Goal: Transaction & Acquisition: Obtain resource

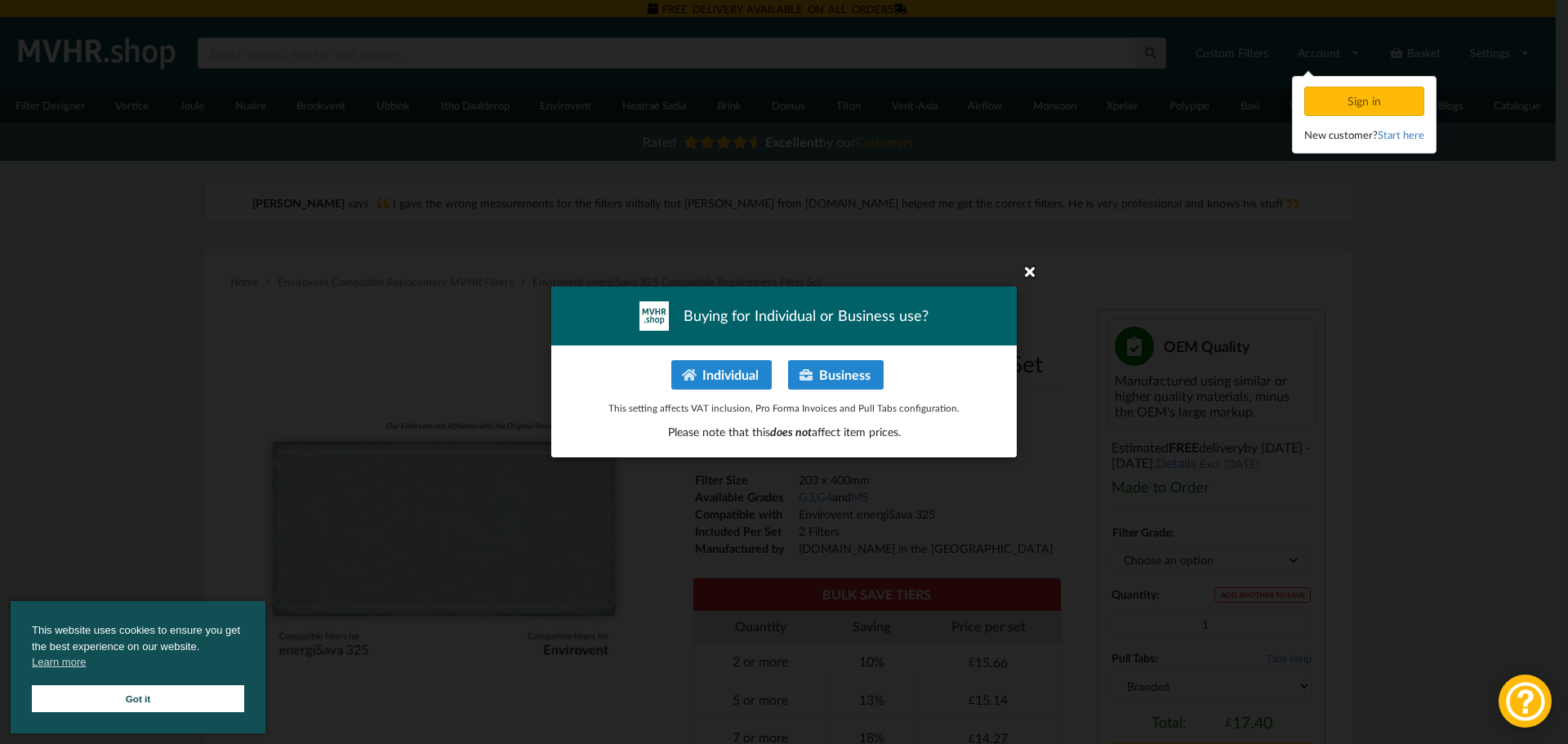
click at [1029, 269] on icon at bounding box center [1030, 271] width 26 height 26
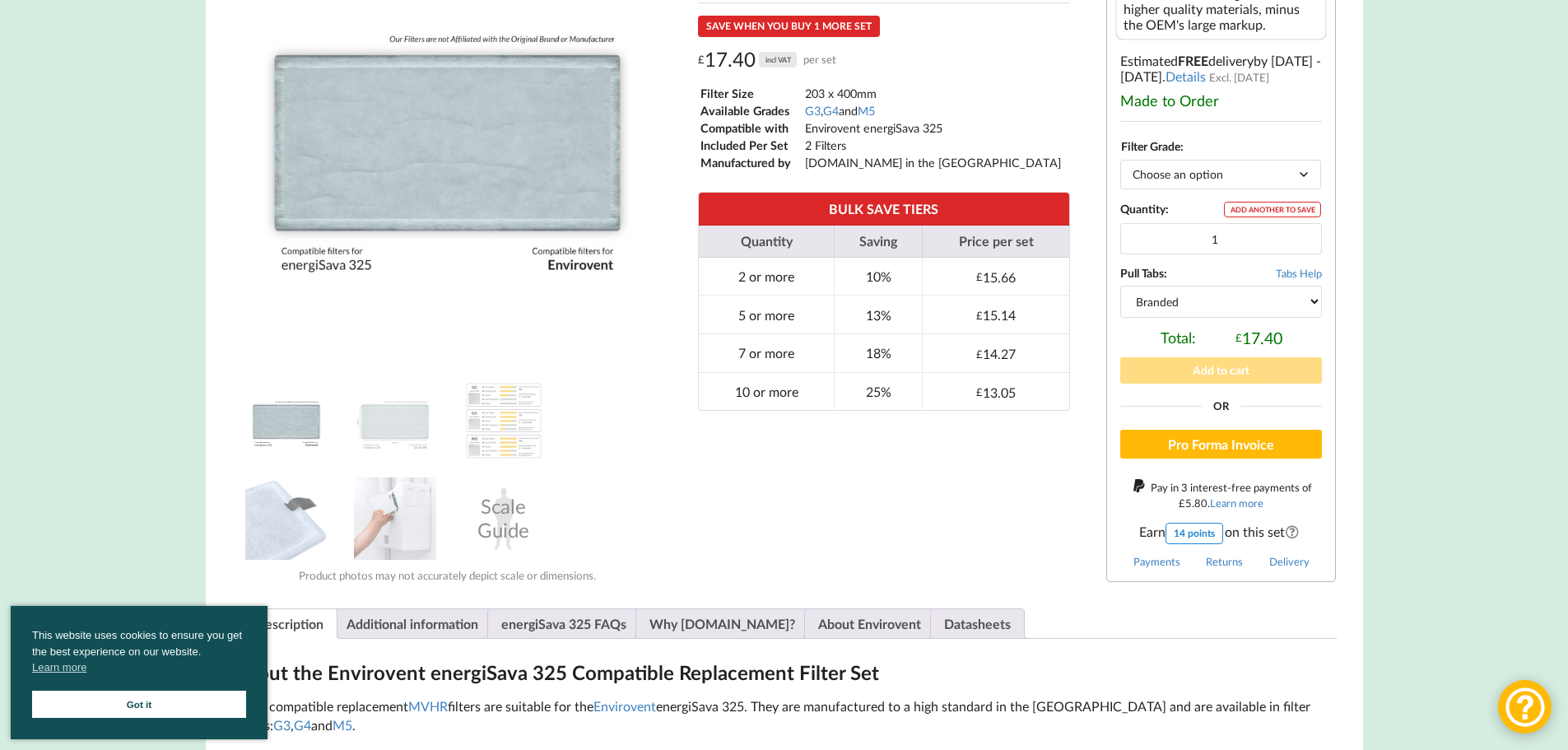
scroll to position [412, 0]
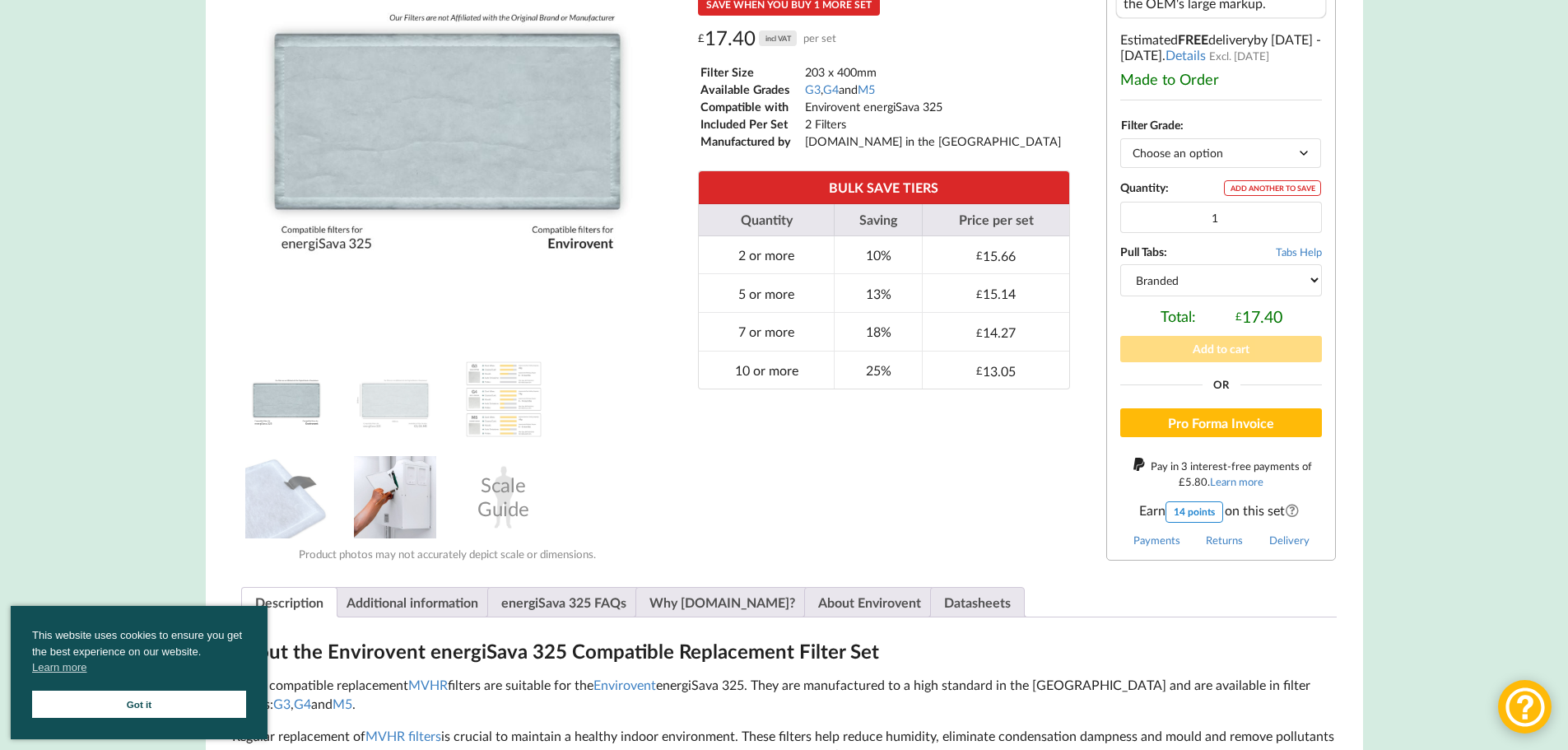
click at [404, 485] on img at bounding box center [395, 497] width 82 height 82
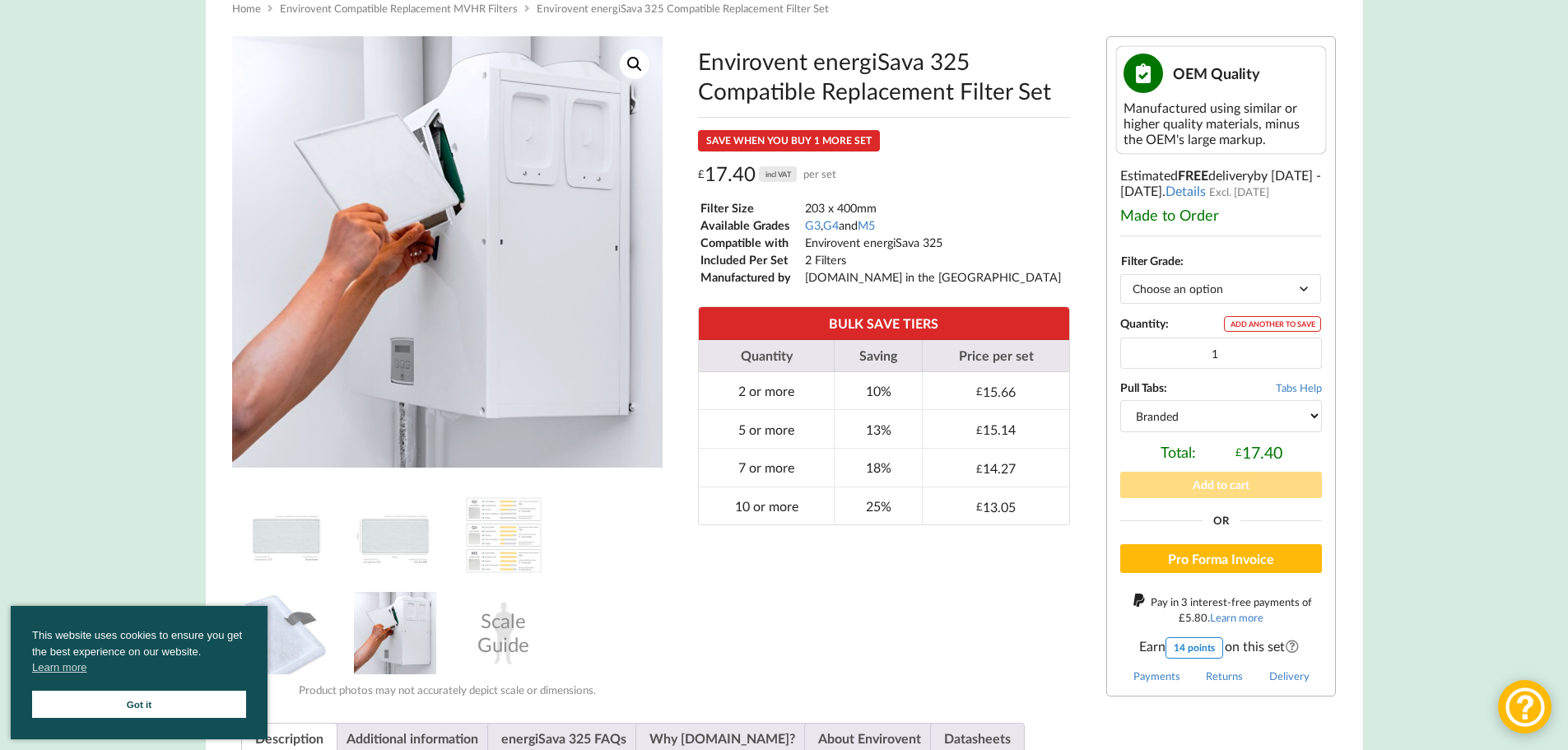
scroll to position [247, 0]
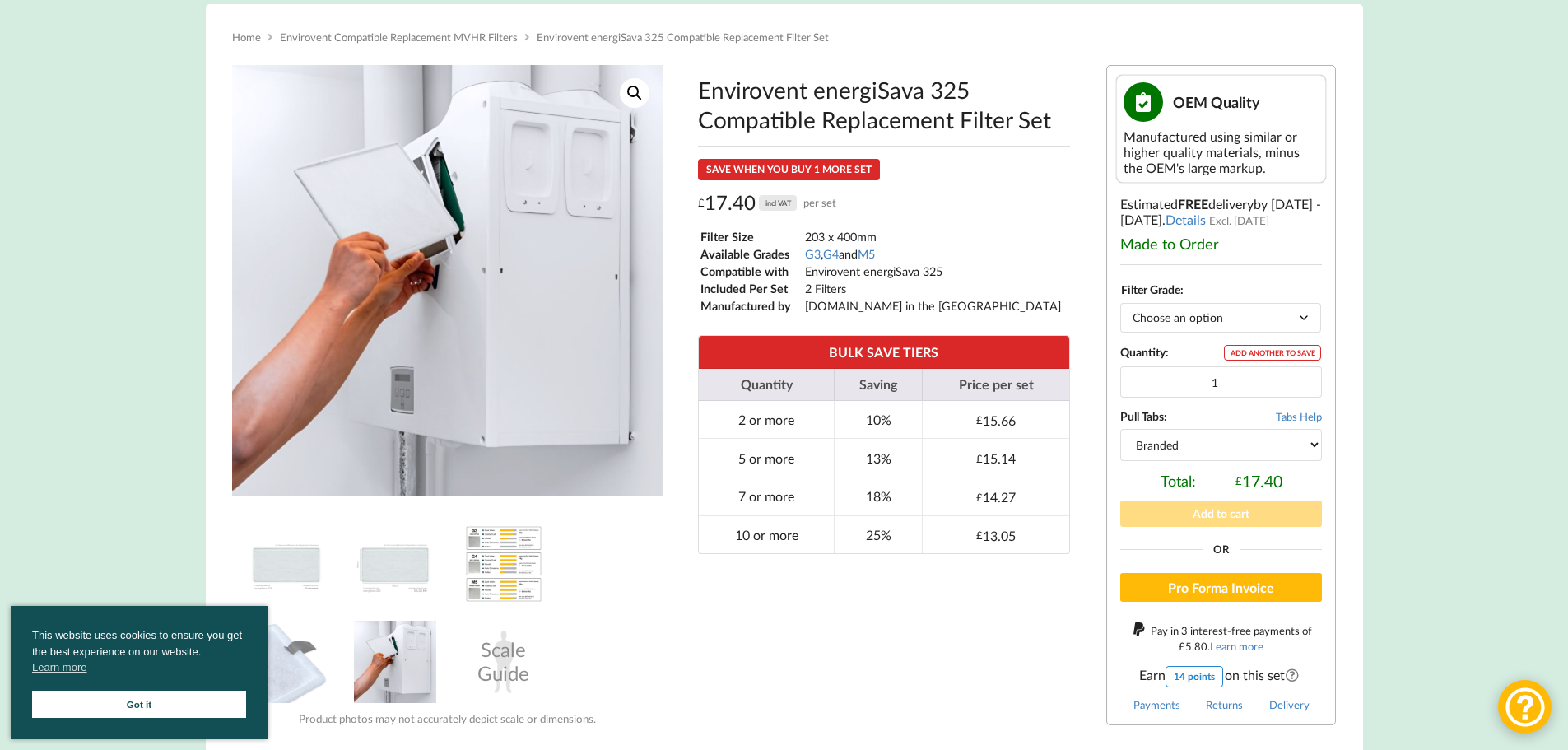
click at [481, 562] on img at bounding box center [504, 563] width 82 height 82
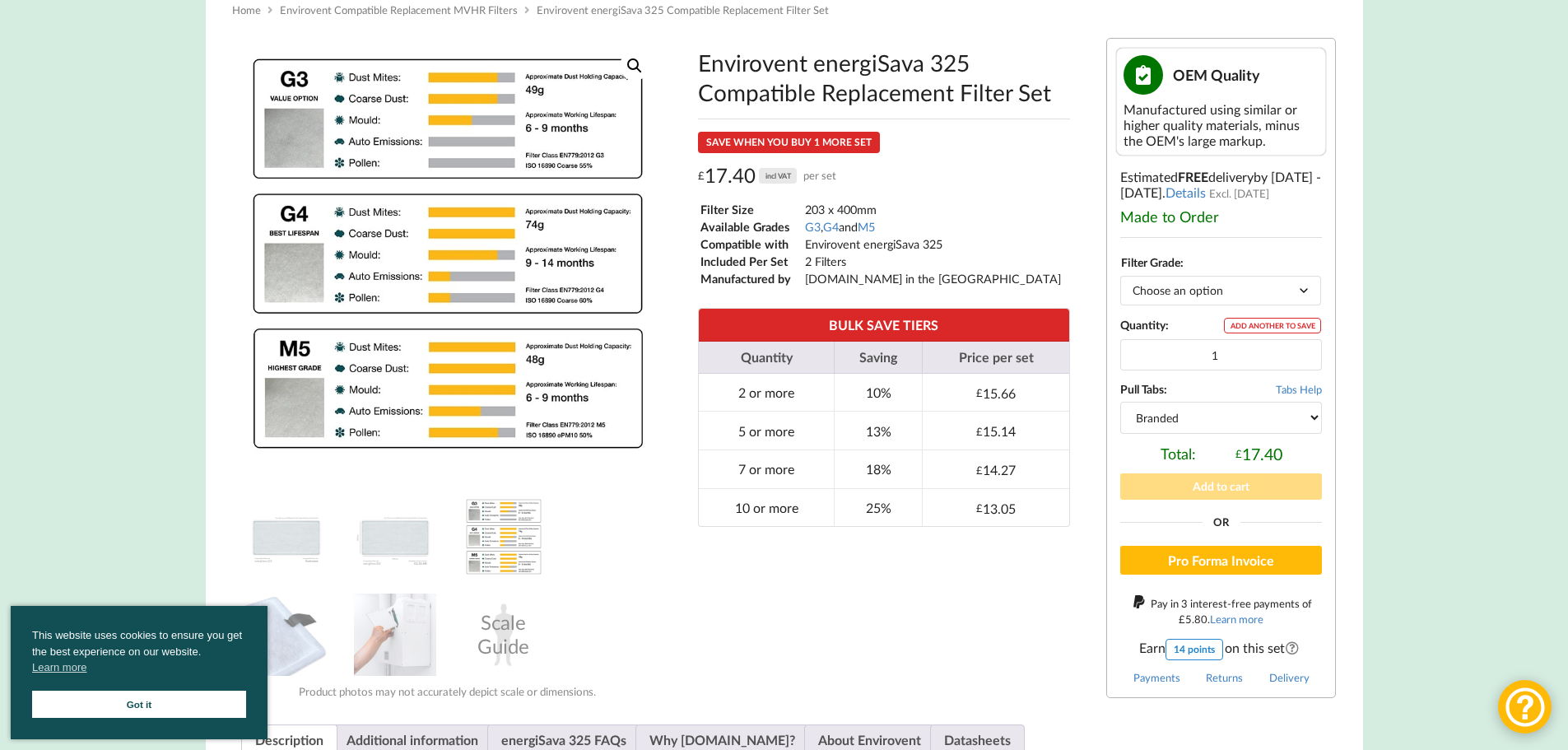
scroll to position [0, 0]
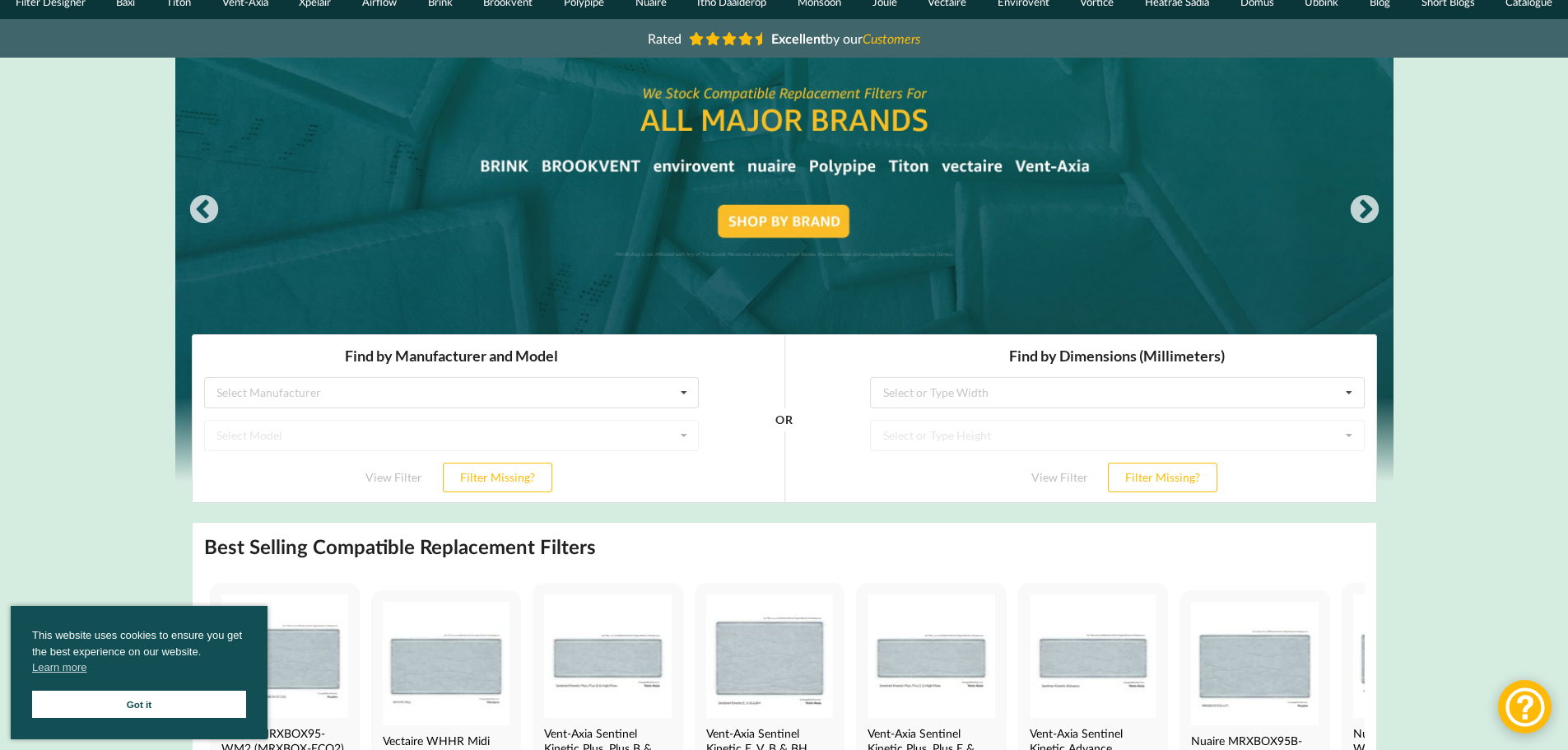
scroll to position [329, 0]
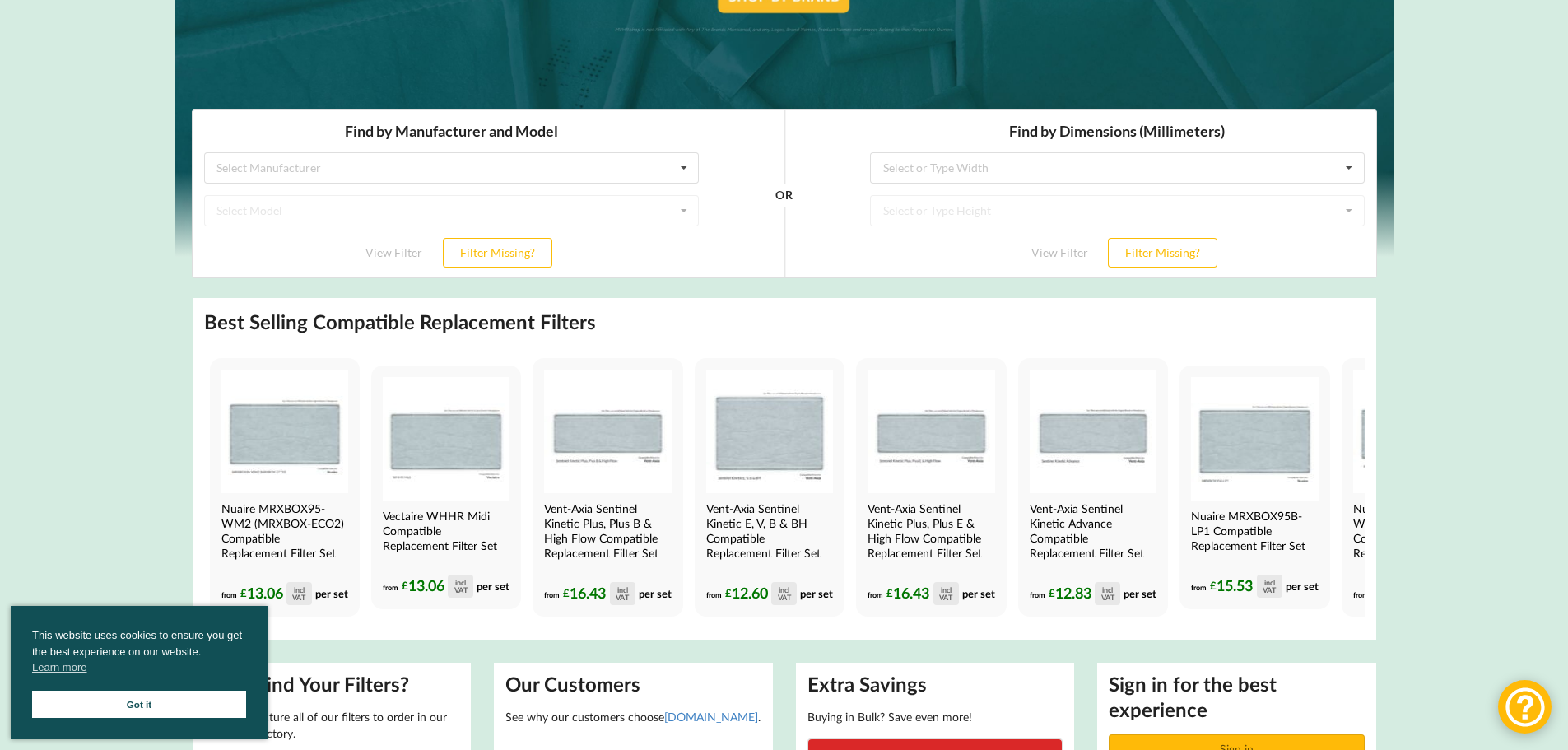
click at [157, 711] on link "Got it" at bounding box center [139, 704] width 214 height 27
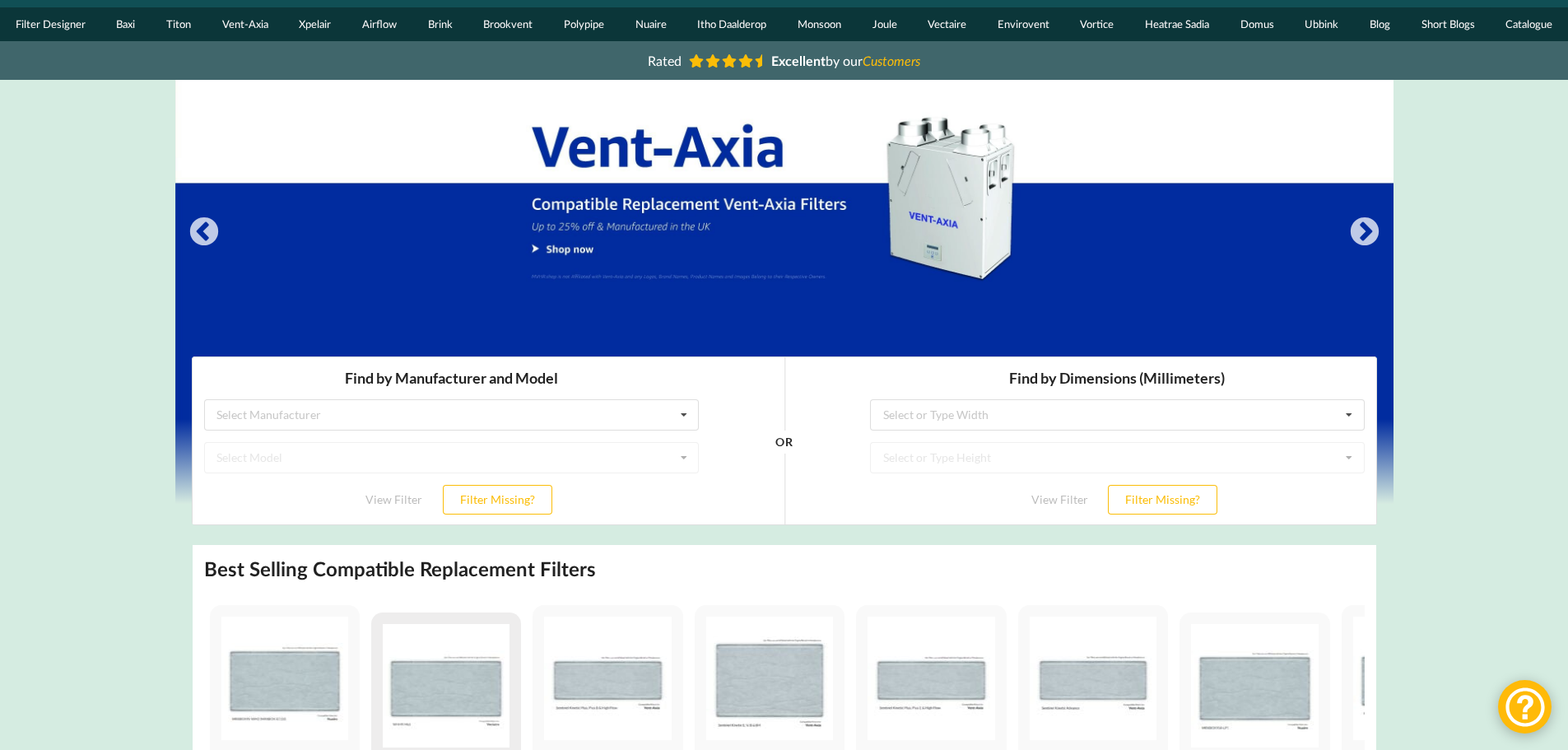
scroll to position [0, 0]
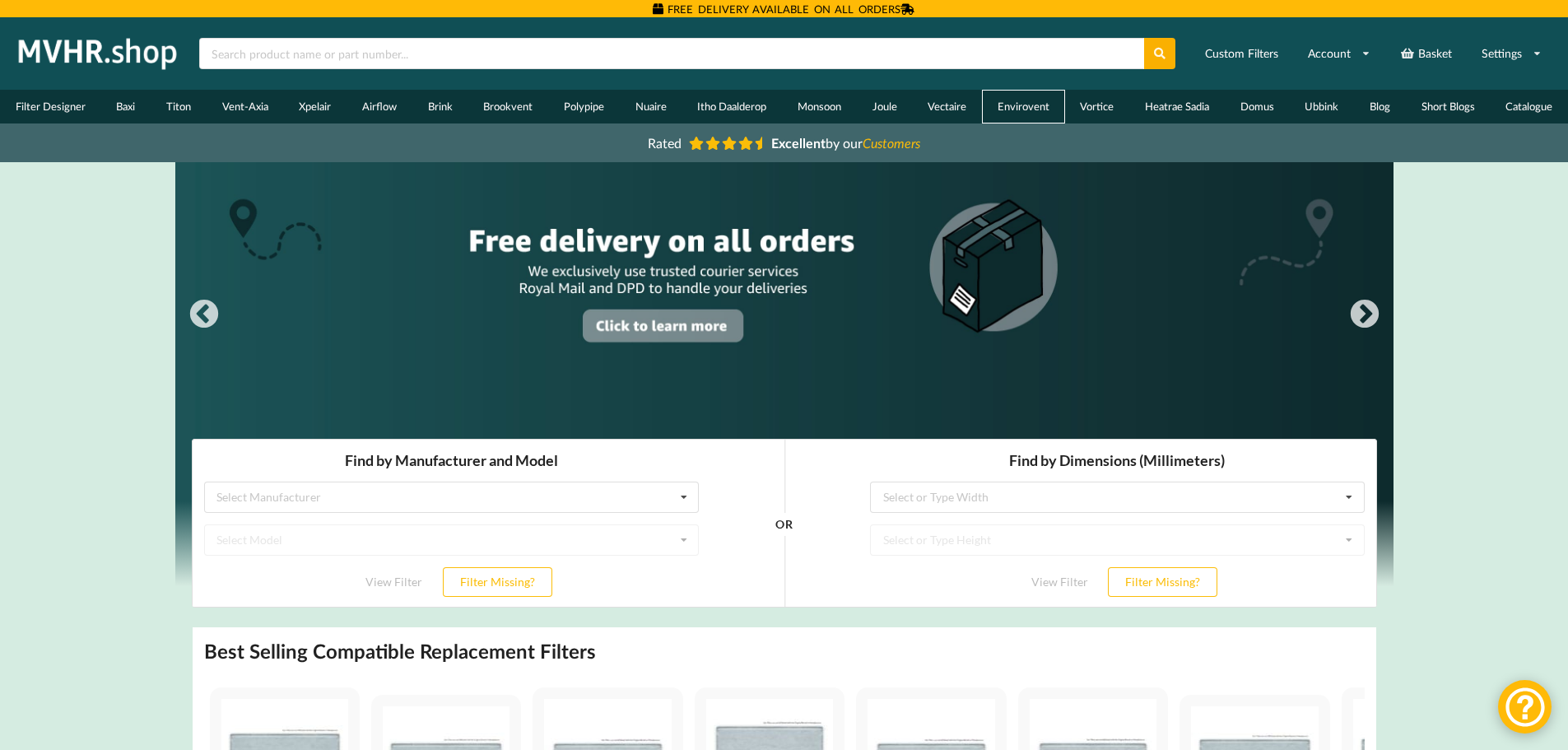
click at [1031, 97] on link "Envirovent" at bounding box center [1024, 106] width 83 height 34
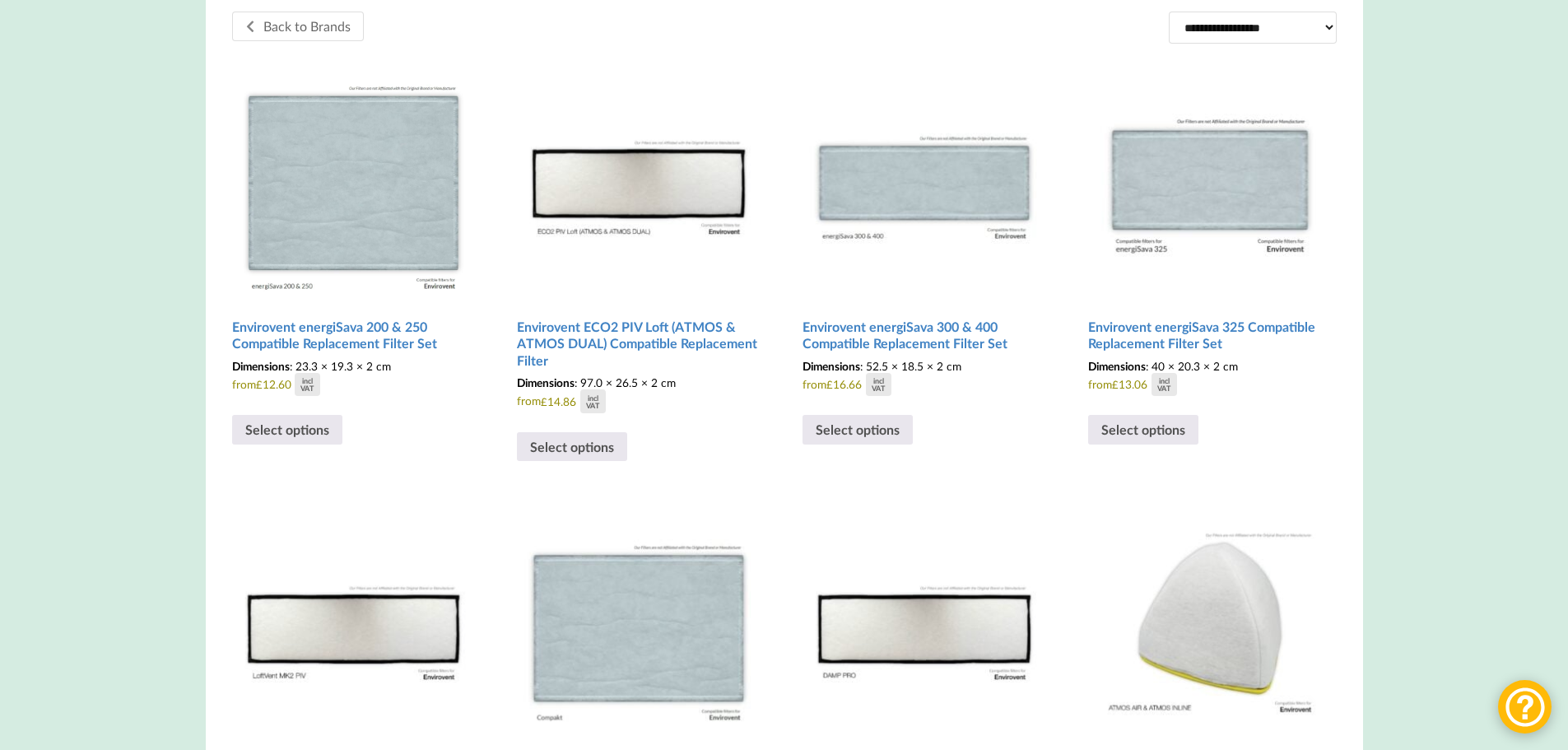
scroll to position [494, 0]
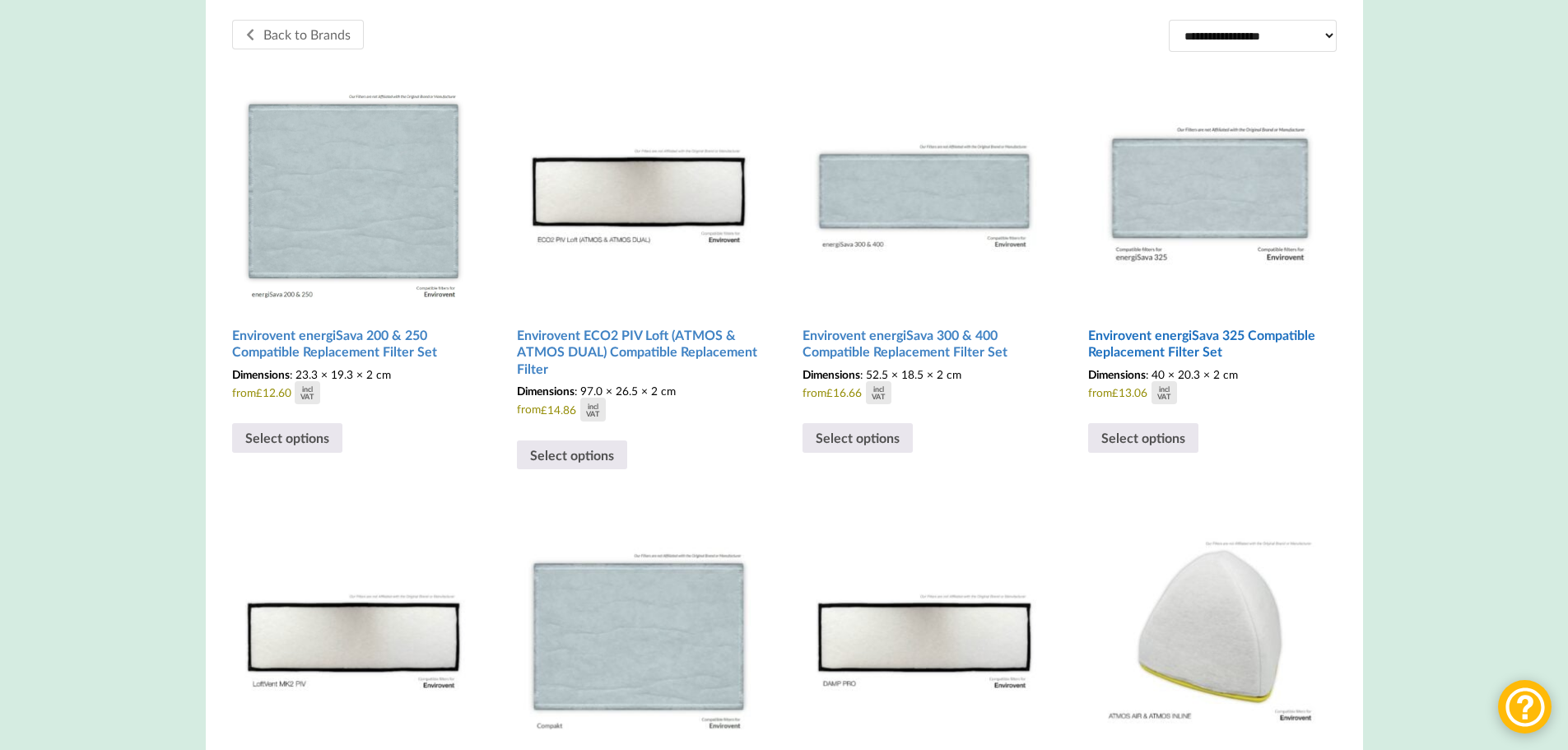
click at [1143, 337] on h2 "Envirovent energiSava 325 Compatible Replacement Filter Set" at bounding box center [1210, 343] width 244 height 47
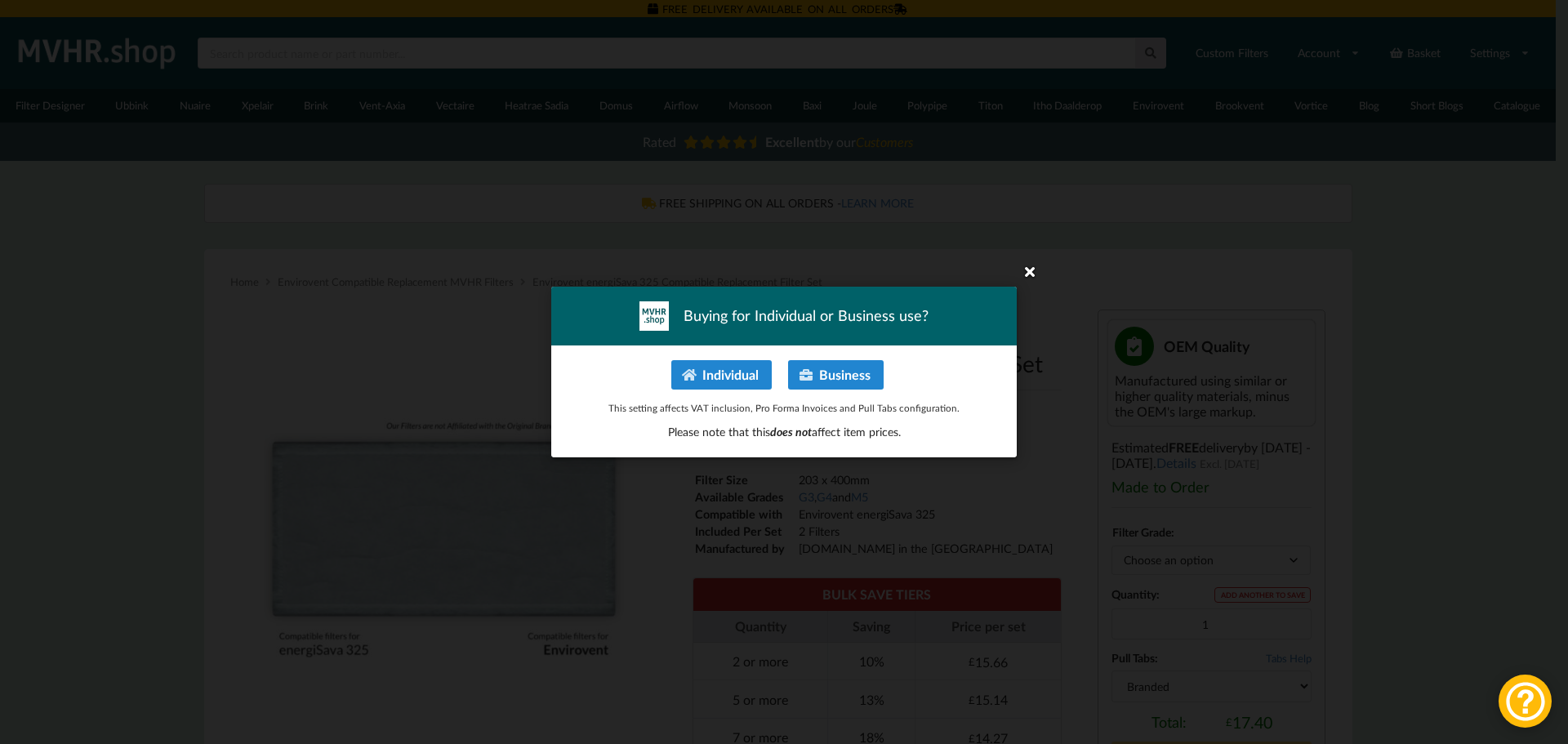
click at [1028, 270] on icon at bounding box center [1030, 271] width 26 height 26
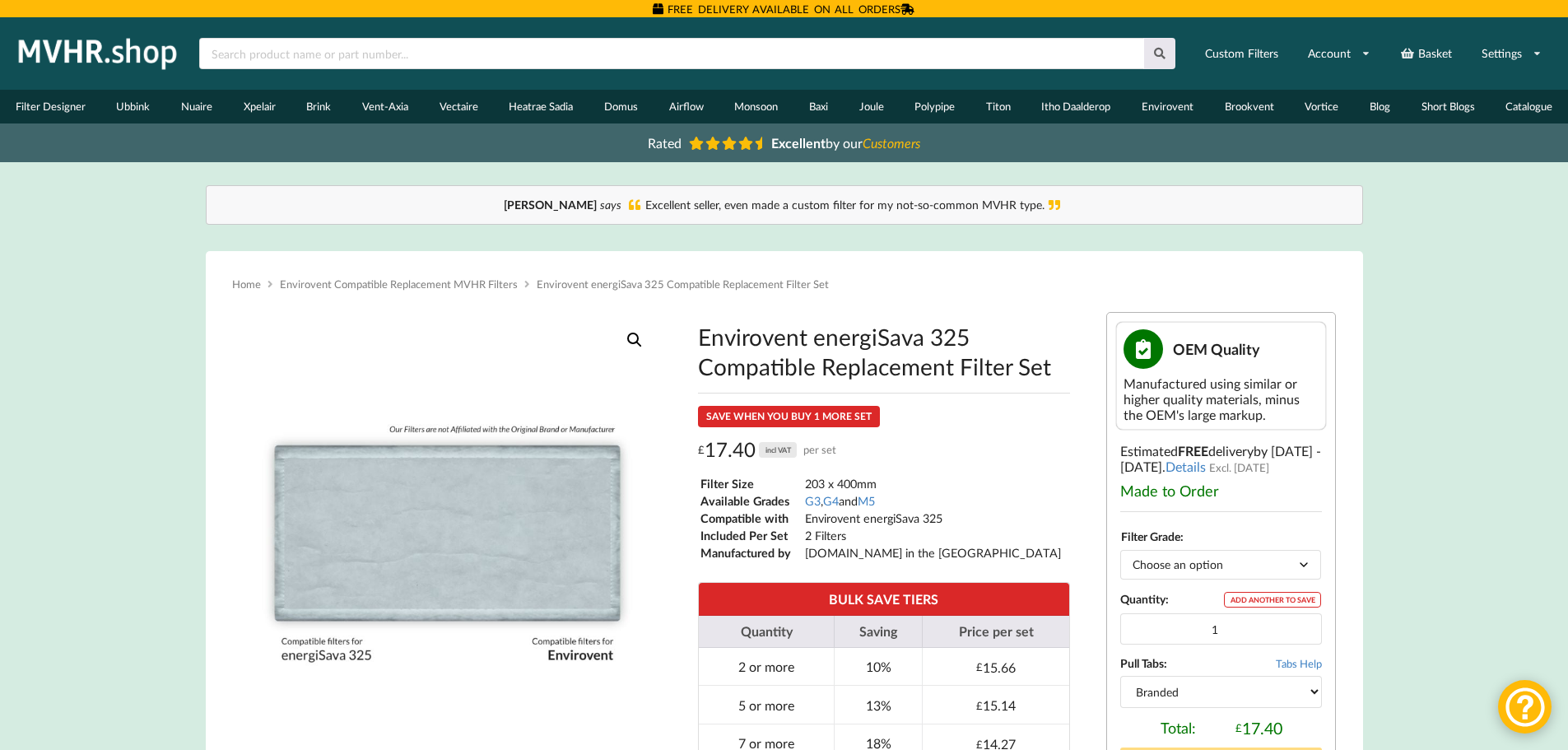
click at [1143, 566] on select "Choose an option G3 G4 M5" at bounding box center [1220, 563] width 201 height 29
select select "M5"
click at [1120, 549] on select "Choose an option G3 G4 M5" at bounding box center [1220, 563] width 201 height 29
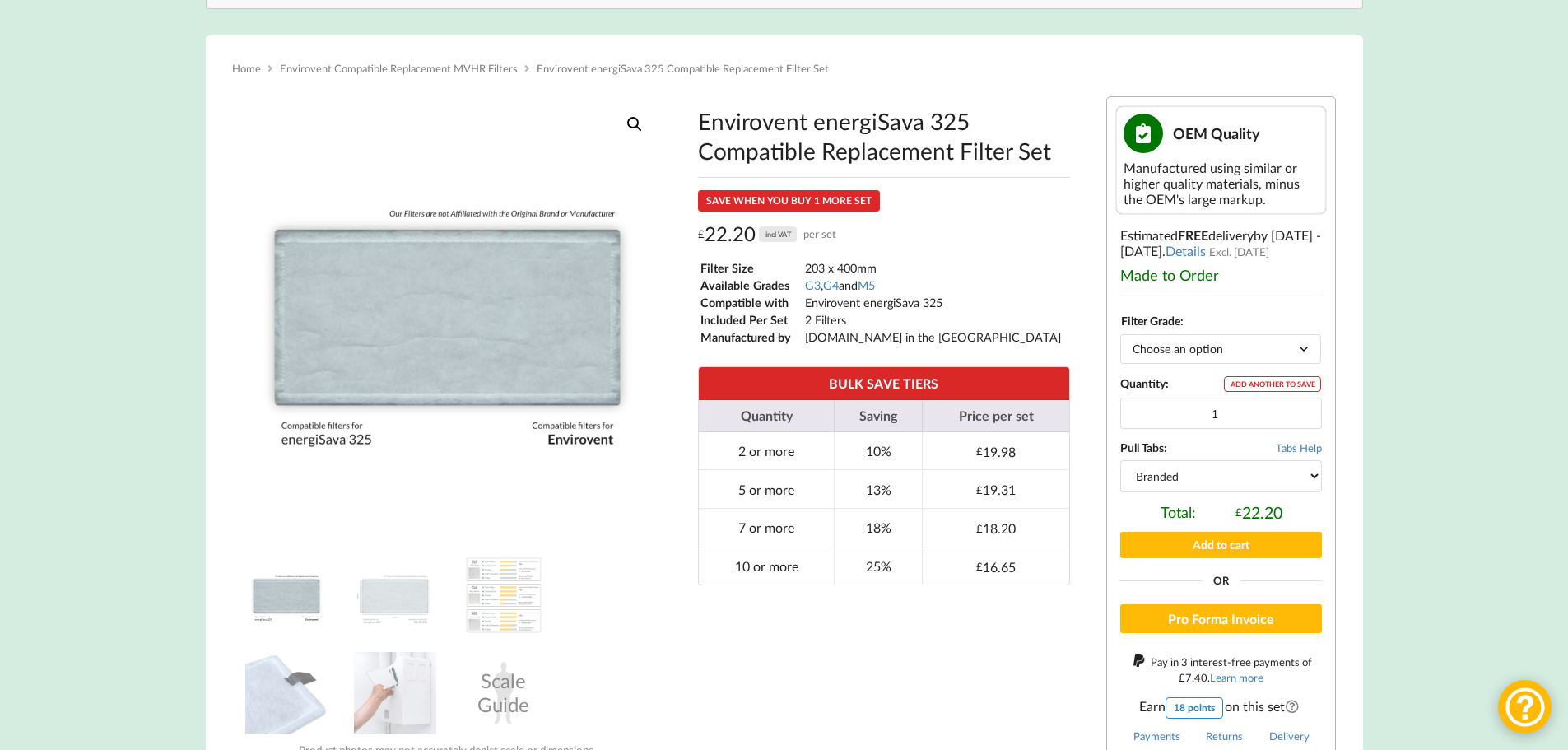
scroll to position [329, 0]
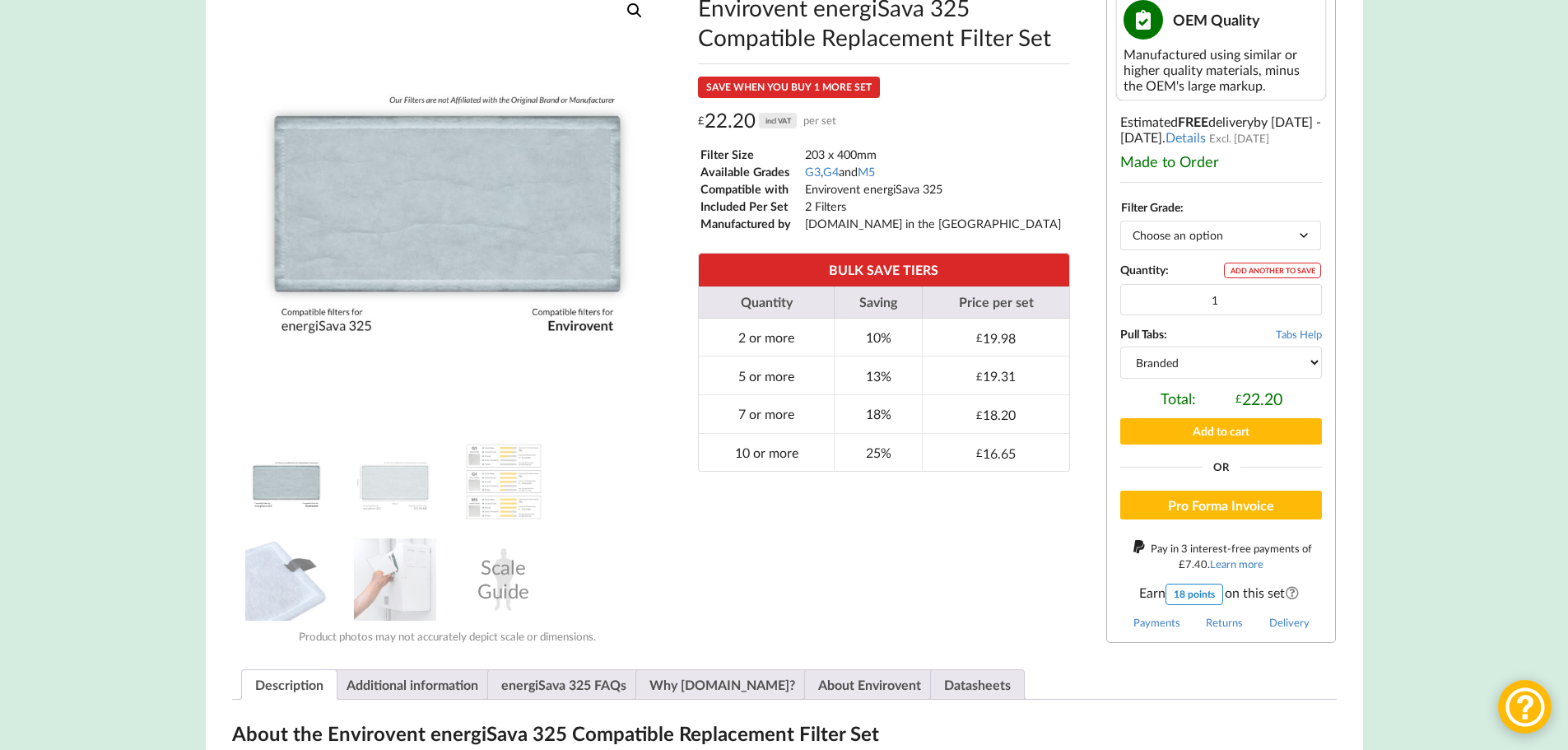
click at [1210, 371] on select "Branded Black" at bounding box center [1221, 362] width 202 height 32
click at [1120, 346] on select "Branded Black" at bounding box center [1221, 362] width 202 height 32
click at [1169, 365] on select "Branded Black" at bounding box center [1221, 362] width 202 height 32
select select "branded"
click at [1120, 346] on select "Branded Black" at bounding box center [1221, 362] width 202 height 32
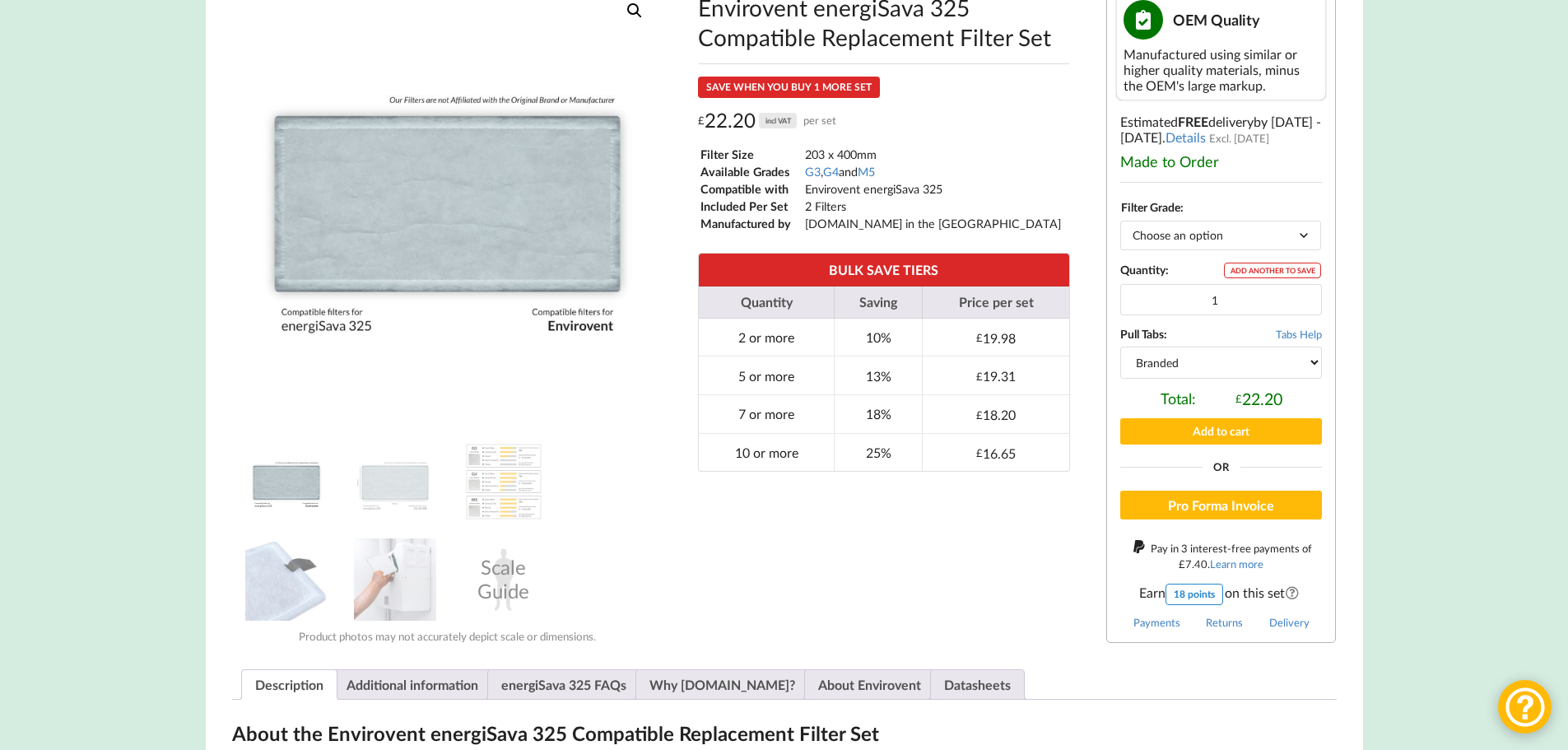
click at [940, 507] on div "Envirovent energiSava 325 Compatible Replacement Filter Set SAVE WHEN YOU BUY 1…" at bounding box center [883, 313] width 422 height 683
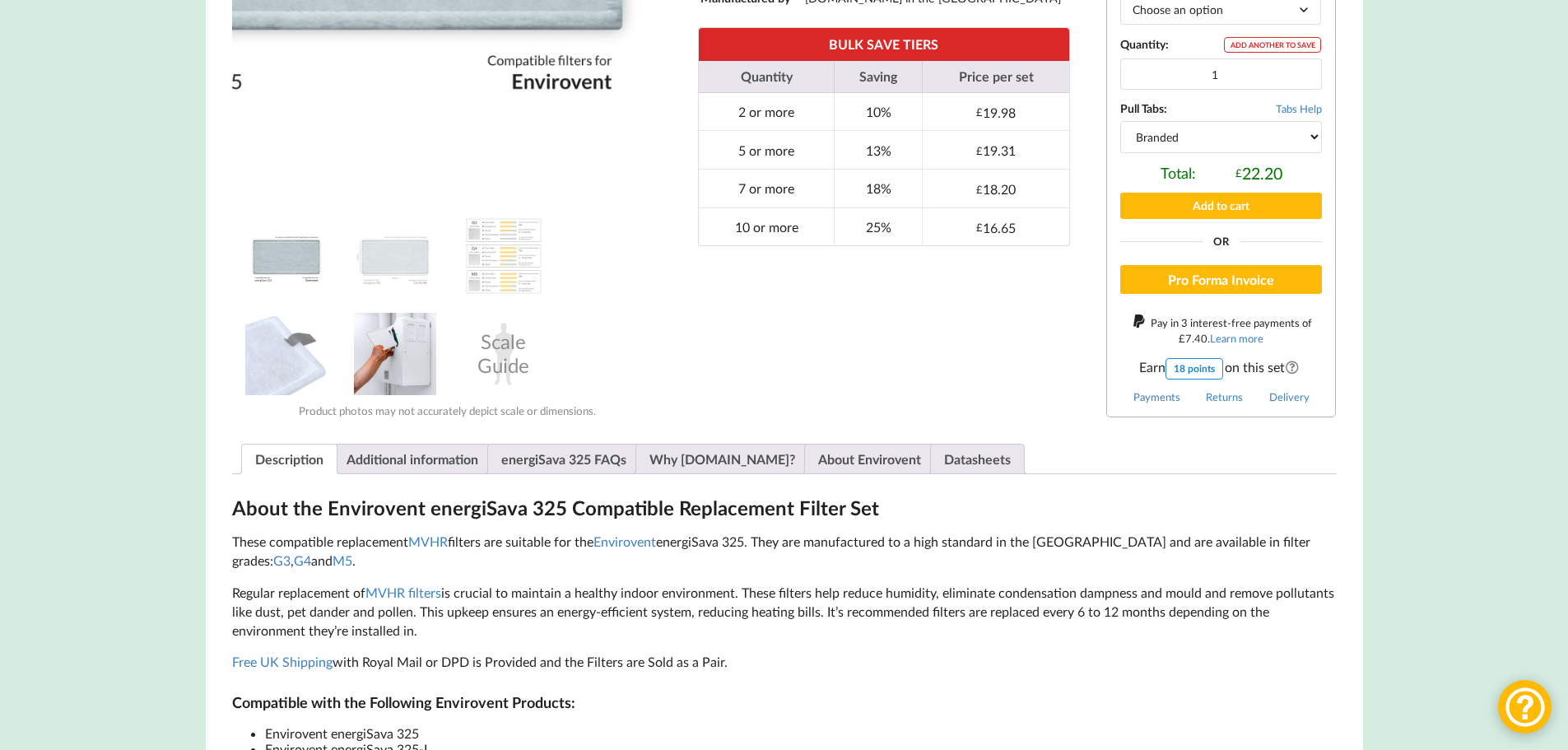
scroll to position [576, 0]
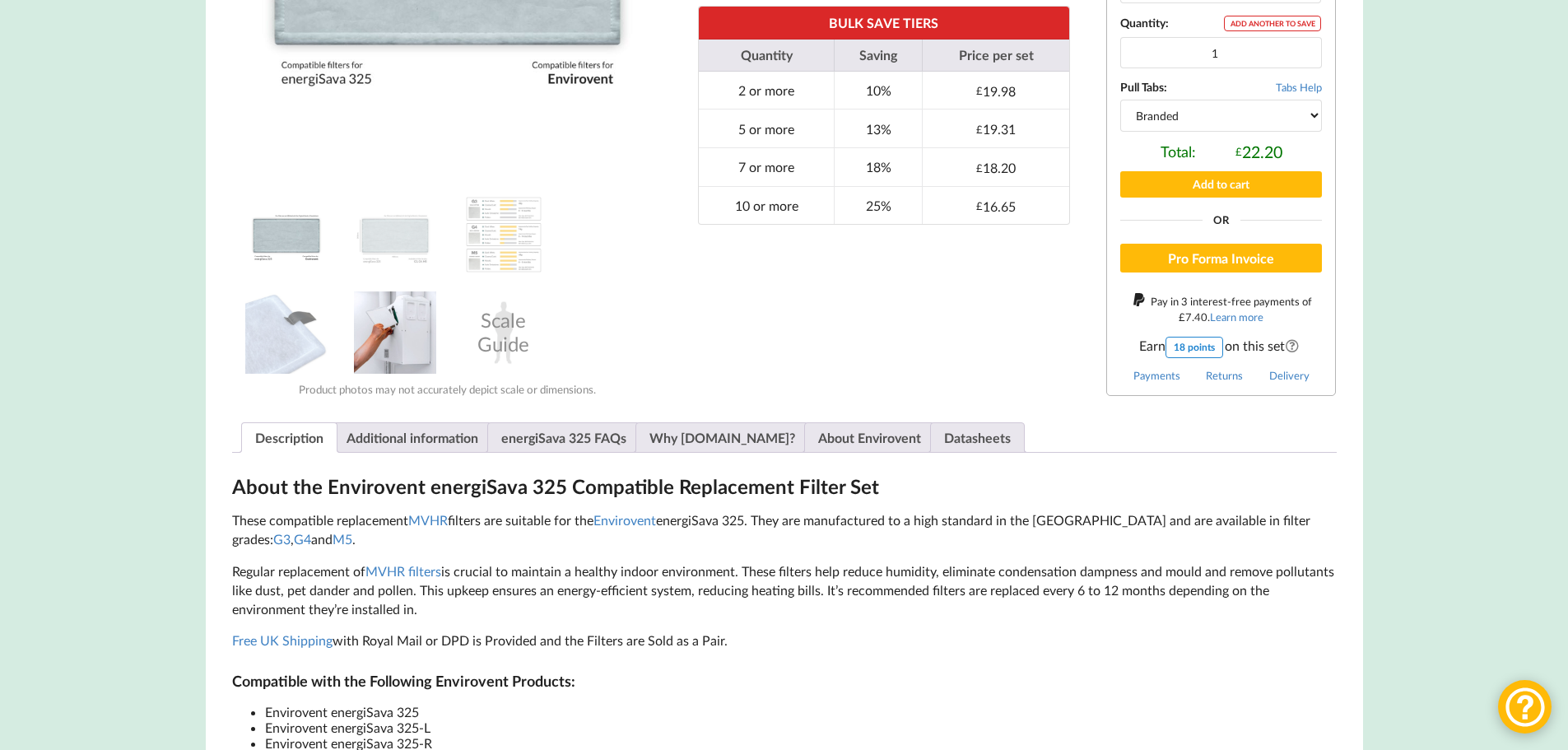
click at [382, 327] on img at bounding box center [395, 332] width 82 height 82
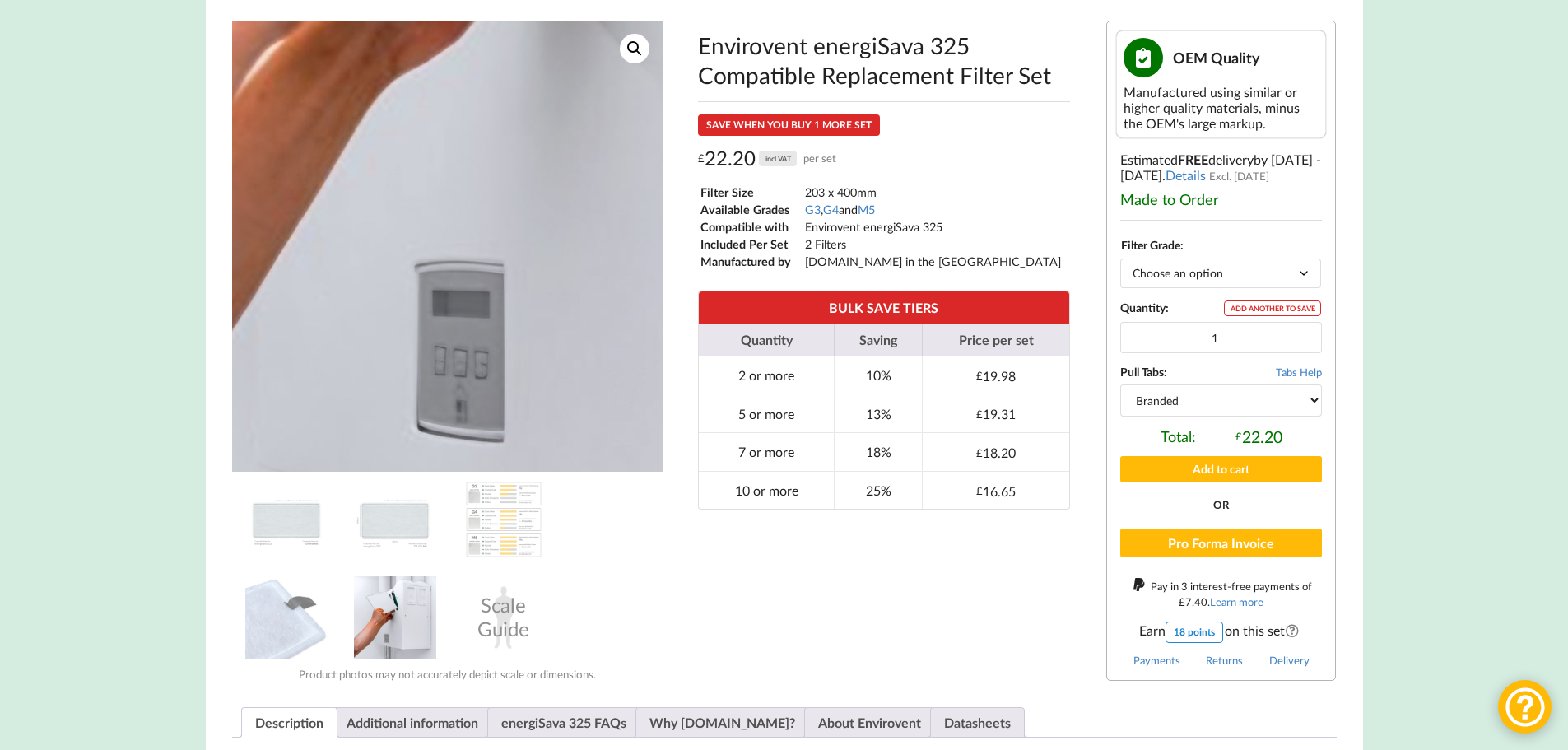
scroll to position [247, 0]
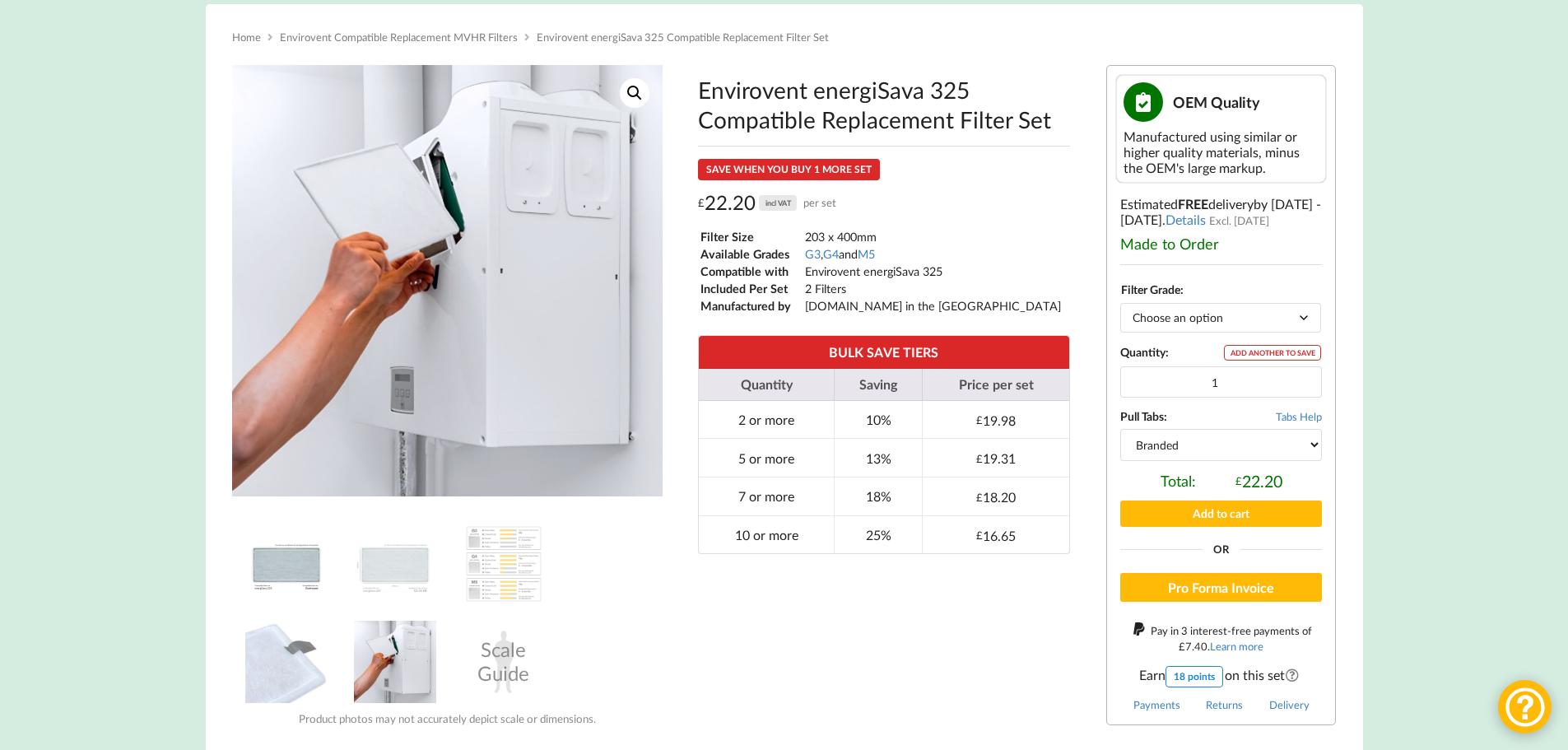
click at [276, 551] on img at bounding box center [287, 563] width 82 height 82
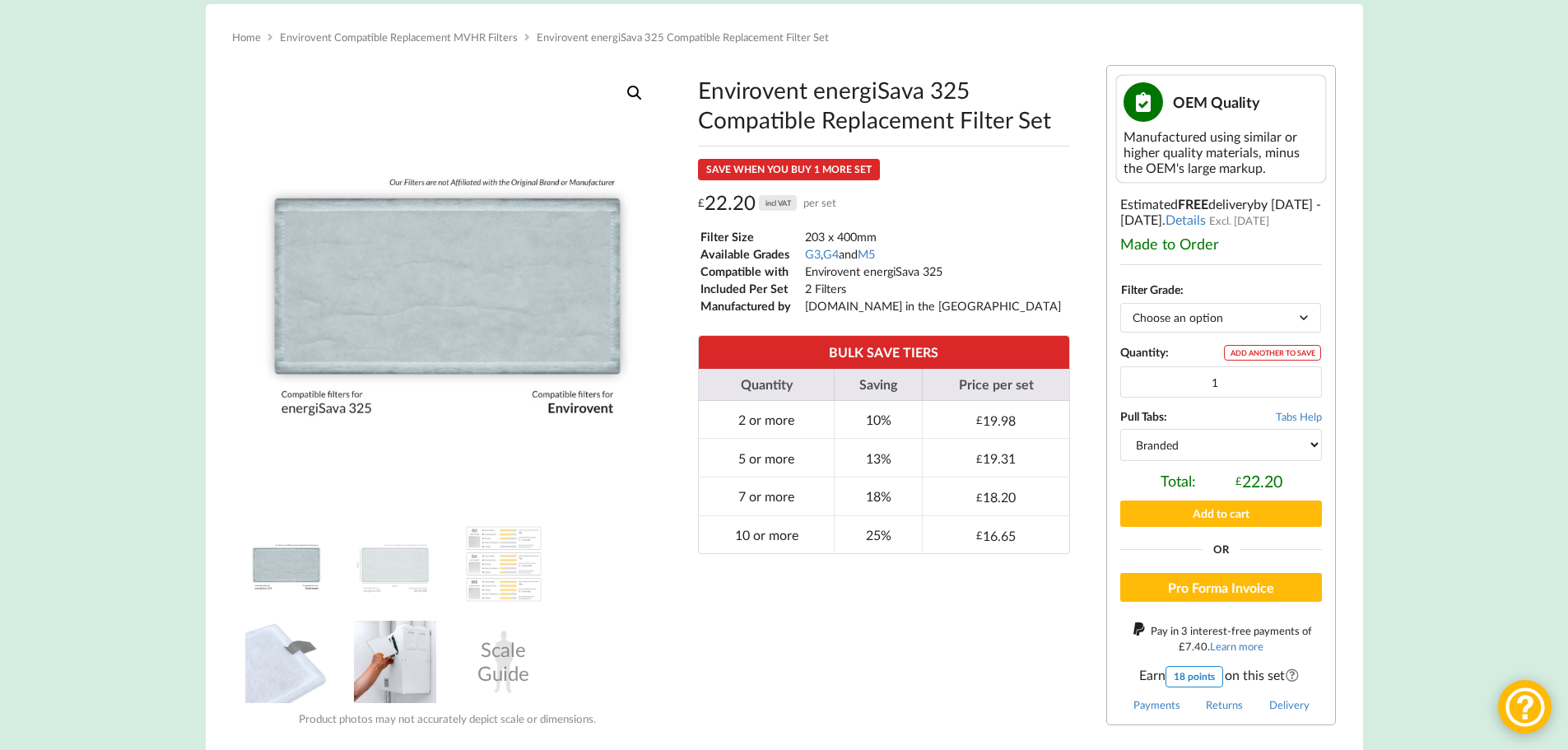
click at [411, 633] on img at bounding box center [395, 662] width 82 height 82
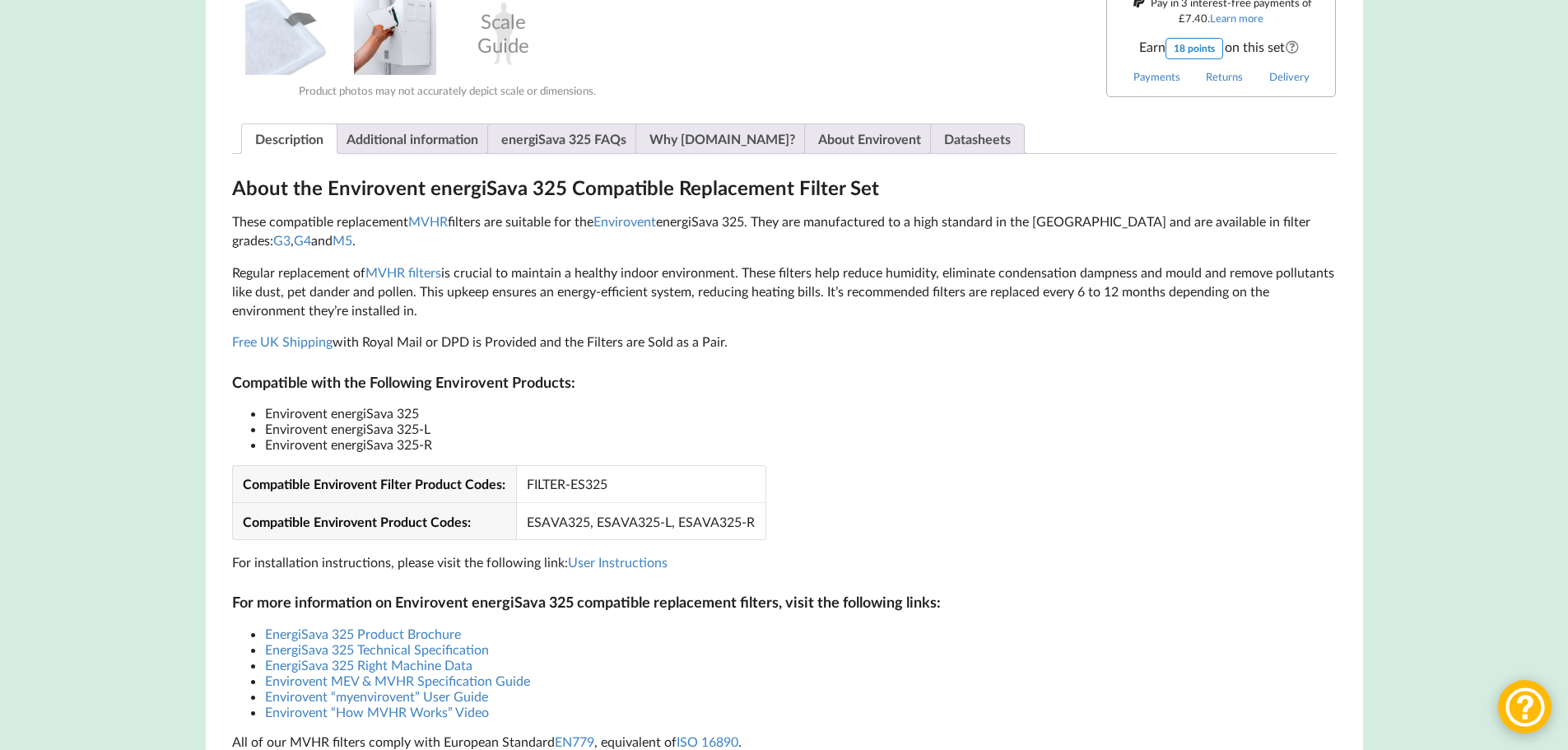
scroll to position [905, 0]
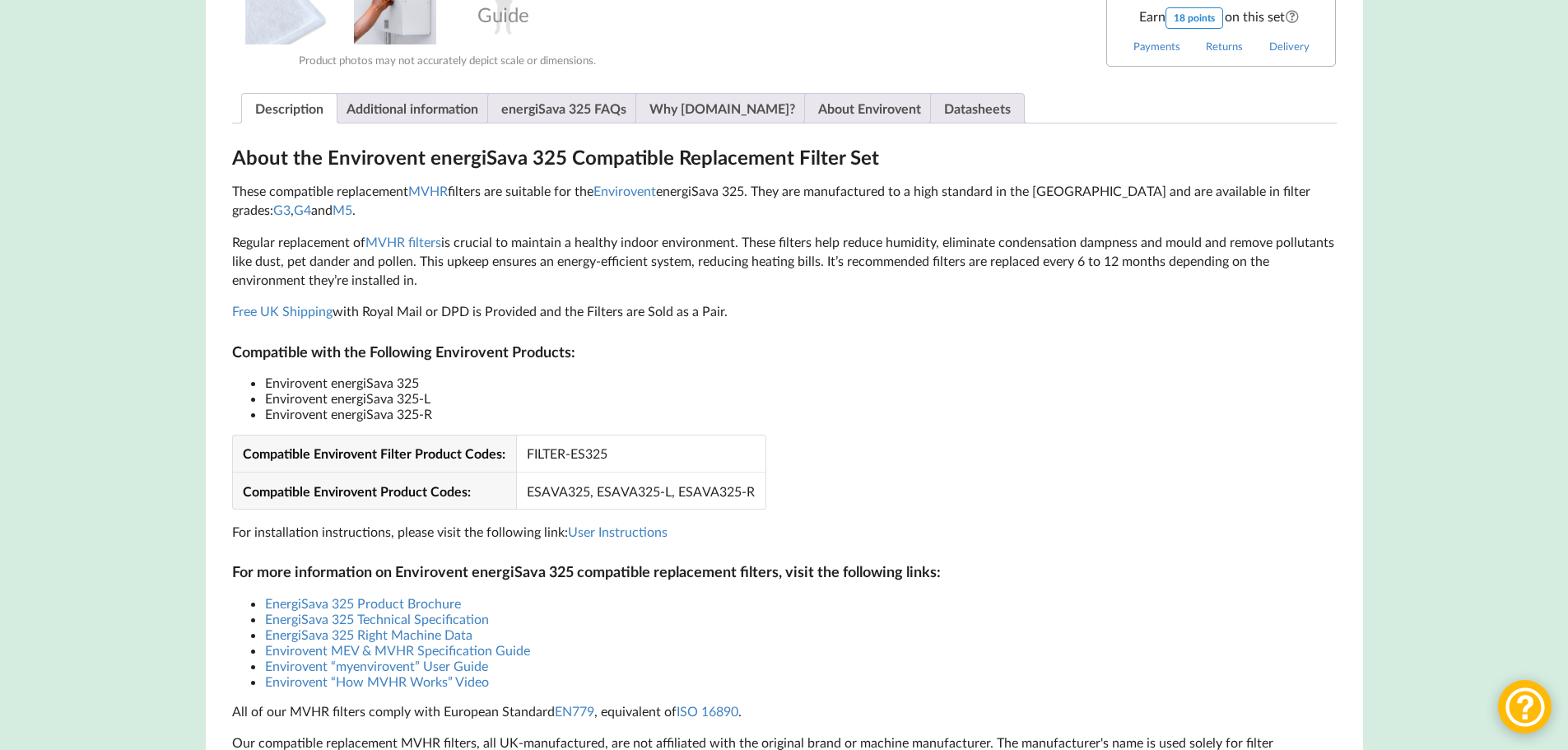
drag, startPoint x: 401, startPoint y: 402, endPoint x: 265, endPoint y: 406, distance: 136.1
click at [265, 406] on ul "Envirovent energiSava 325 Envirovent energiSava 325-L Envirovent energiSava 325…" at bounding box center [784, 398] width 1104 height 47
drag, startPoint x: 265, startPoint y: 377, endPoint x: 445, endPoint y: 381, distance: 180.0
click at [445, 381] on li "Envirovent energiSava 325" at bounding box center [800, 382] width 1072 height 16
copy li "Envirovent energiSava 325"
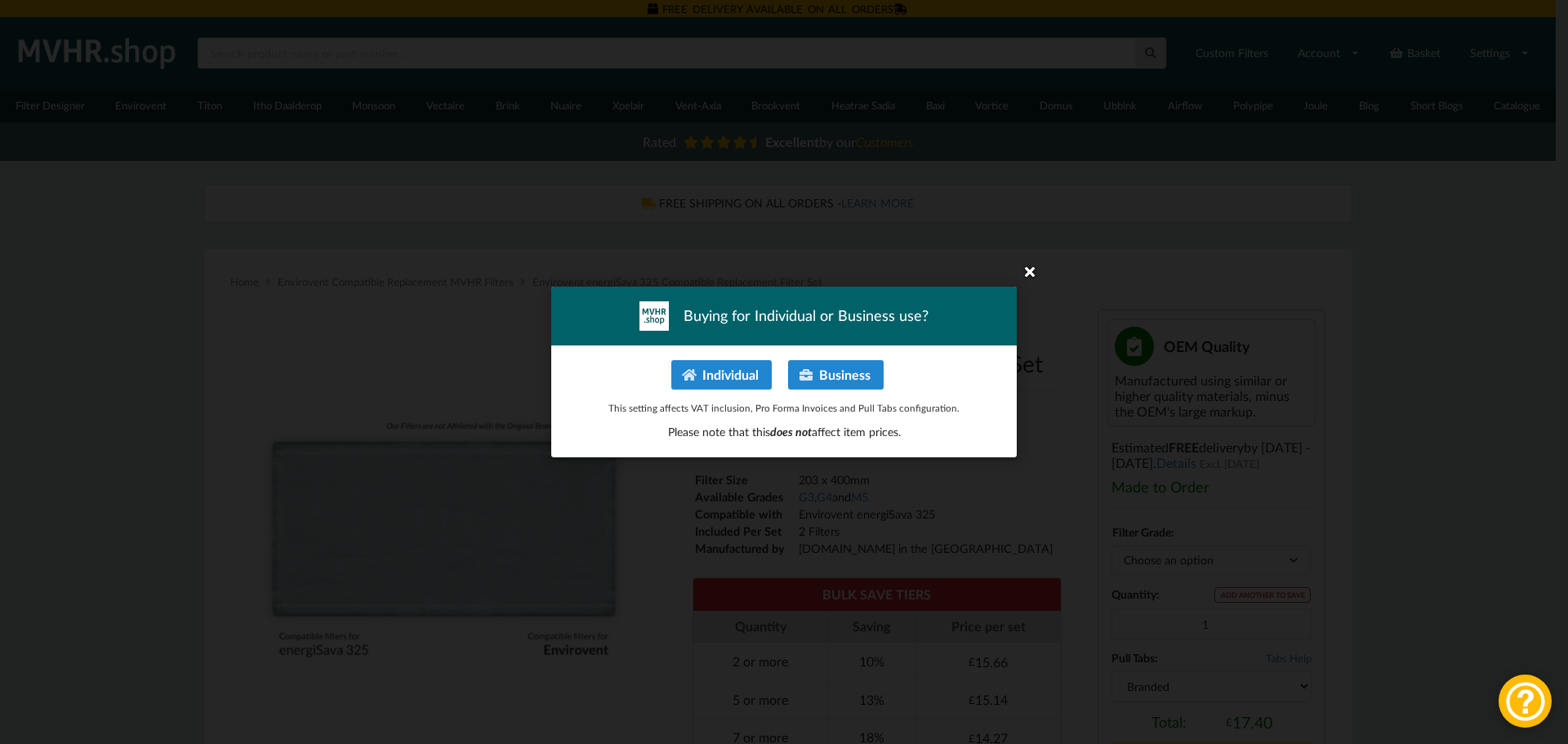
click at [1025, 273] on icon at bounding box center [1030, 271] width 26 height 26
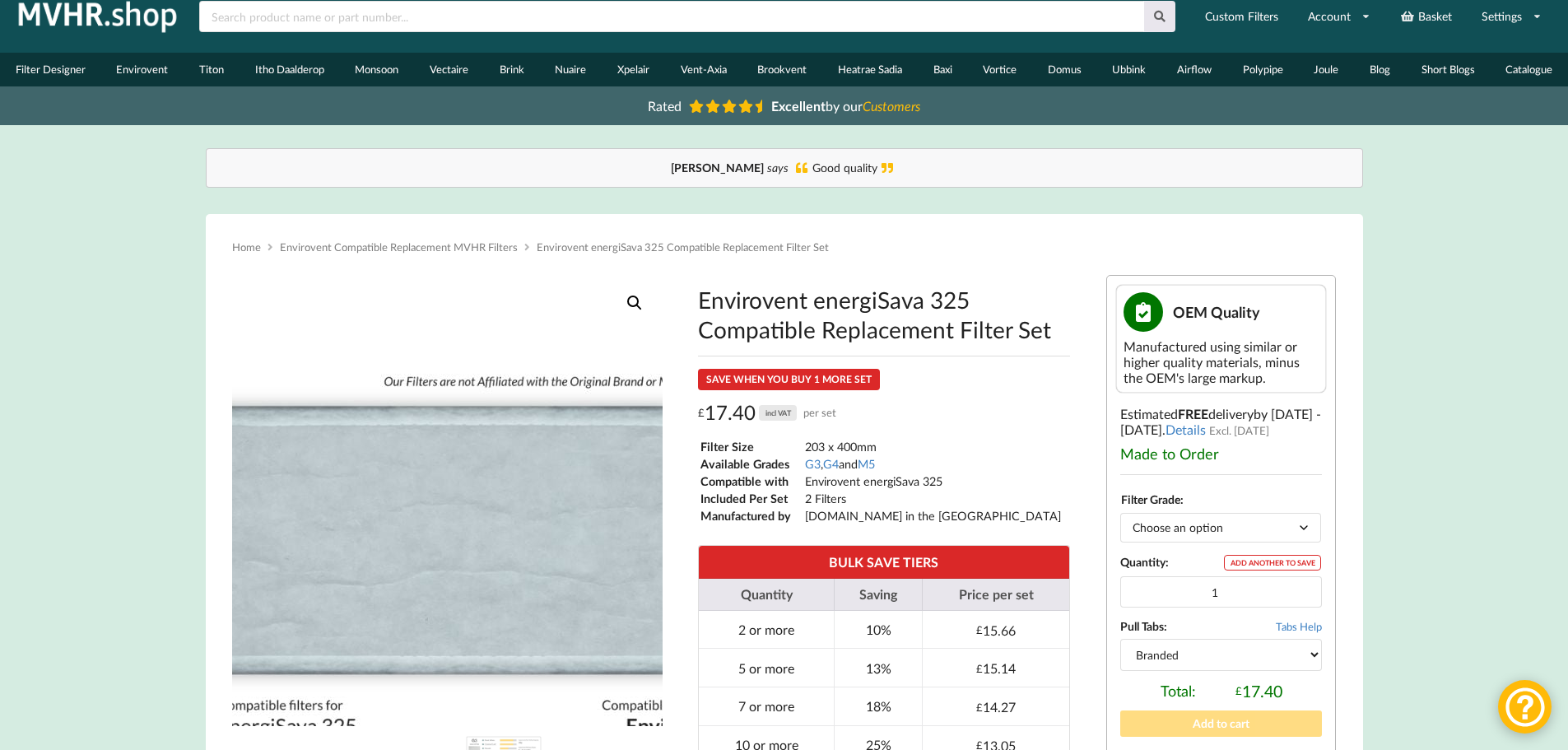
scroll to position [82, 0]
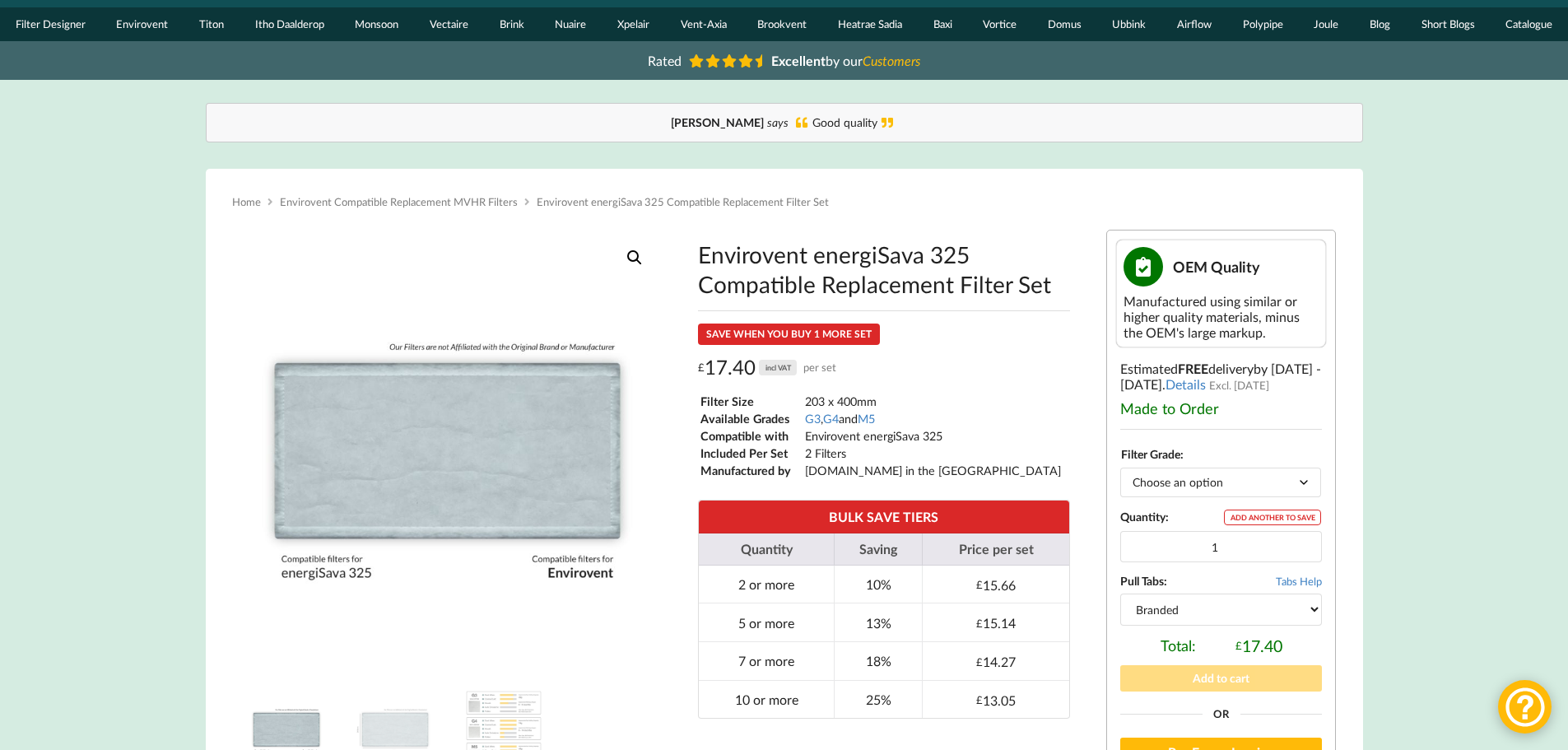
click at [1209, 489] on select "Choose an option G3 G4 M5" at bounding box center [1220, 482] width 201 height 29
click at [1120, 468] on select "Choose an option G3 G4 M5" at bounding box center [1220, 482] width 201 height 29
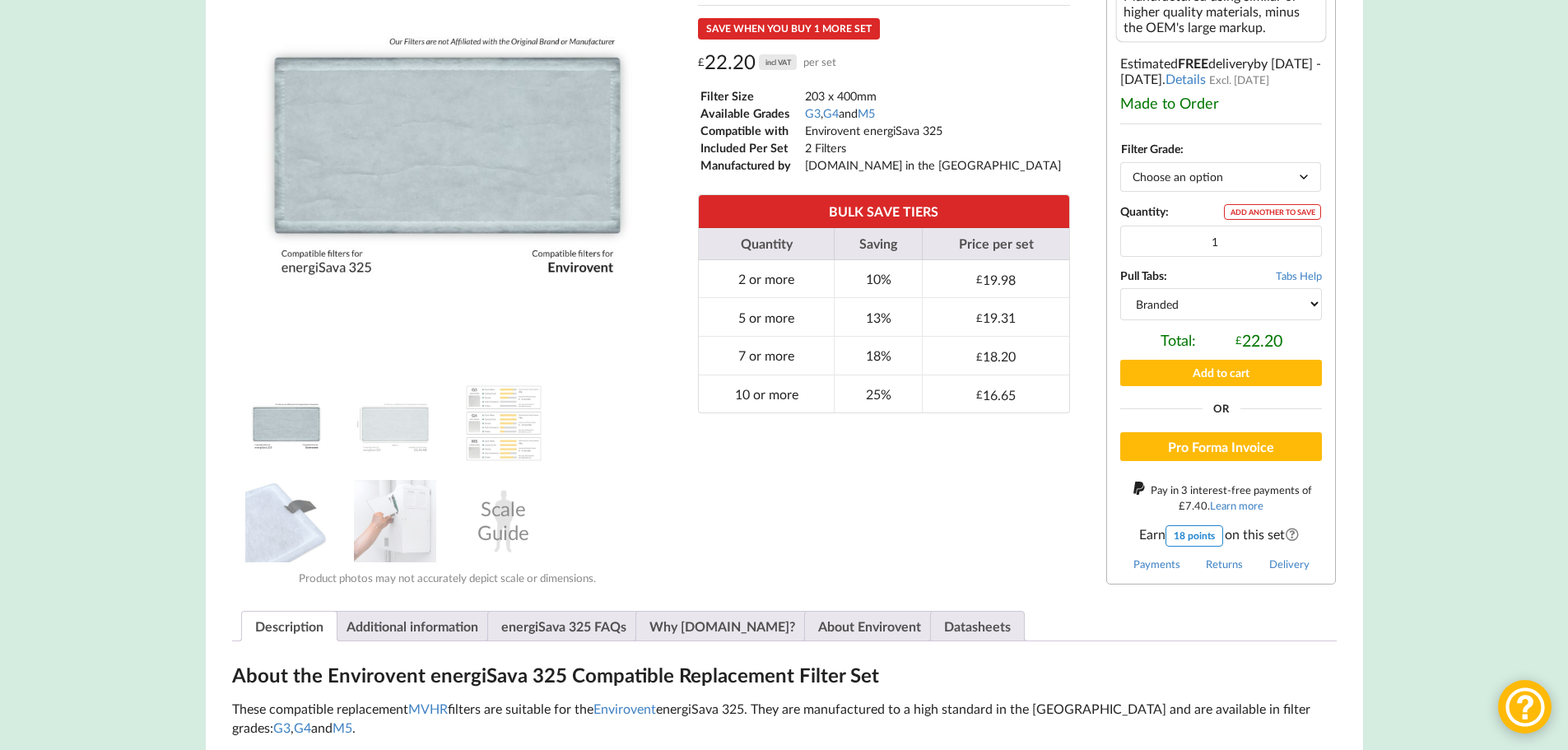
scroll to position [412, 0]
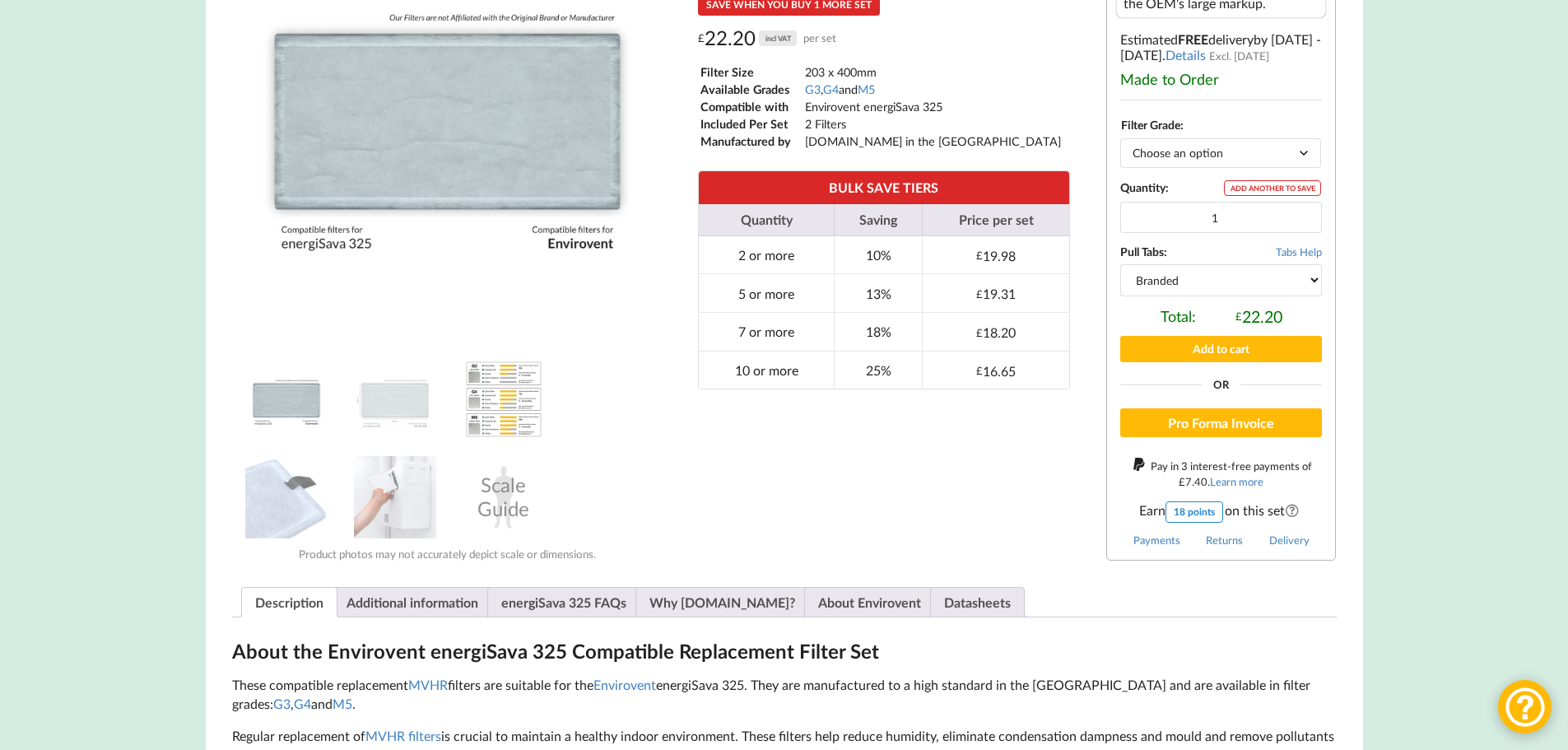
click at [488, 407] on img at bounding box center [504, 400] width 82 height 82
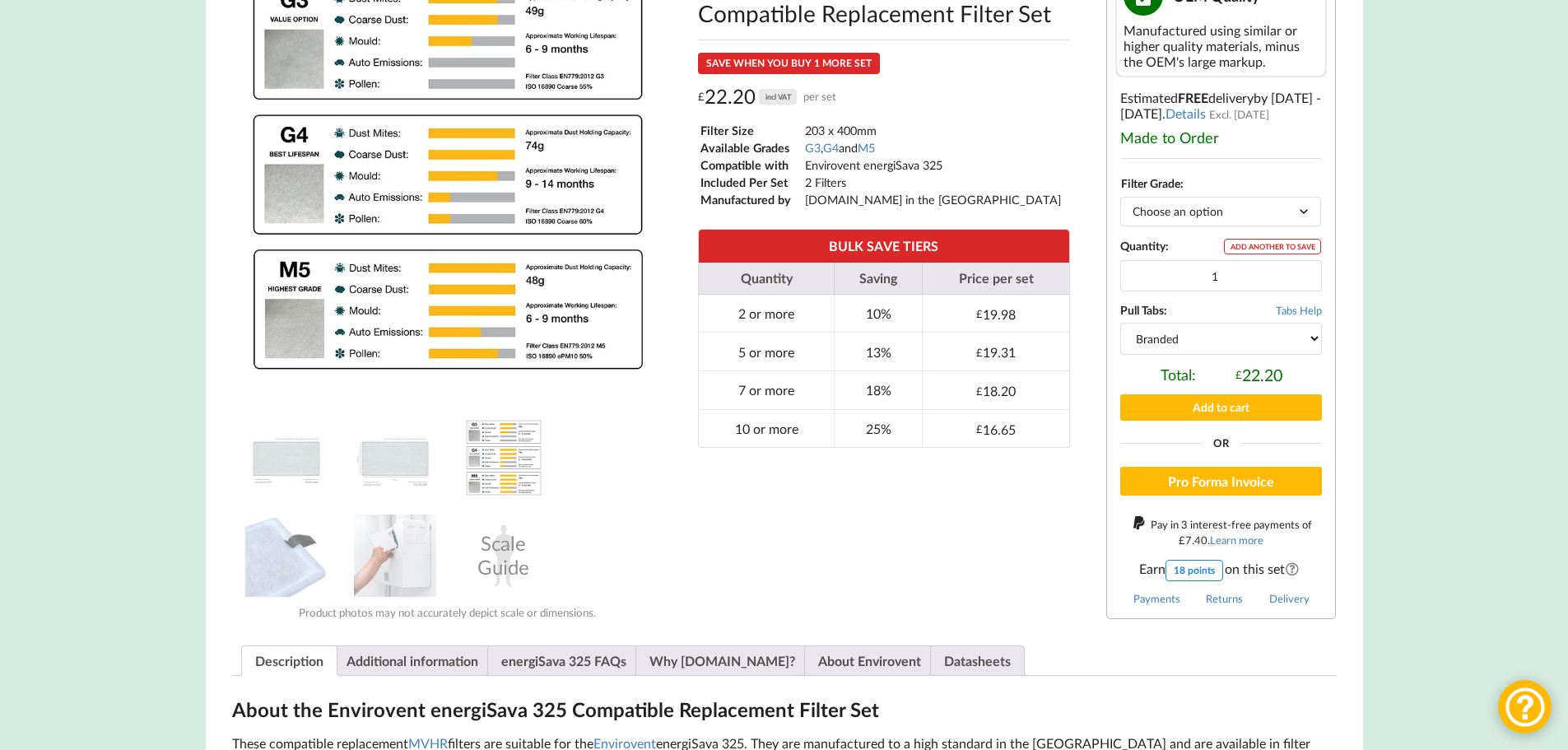
scroll to position [165, 0]
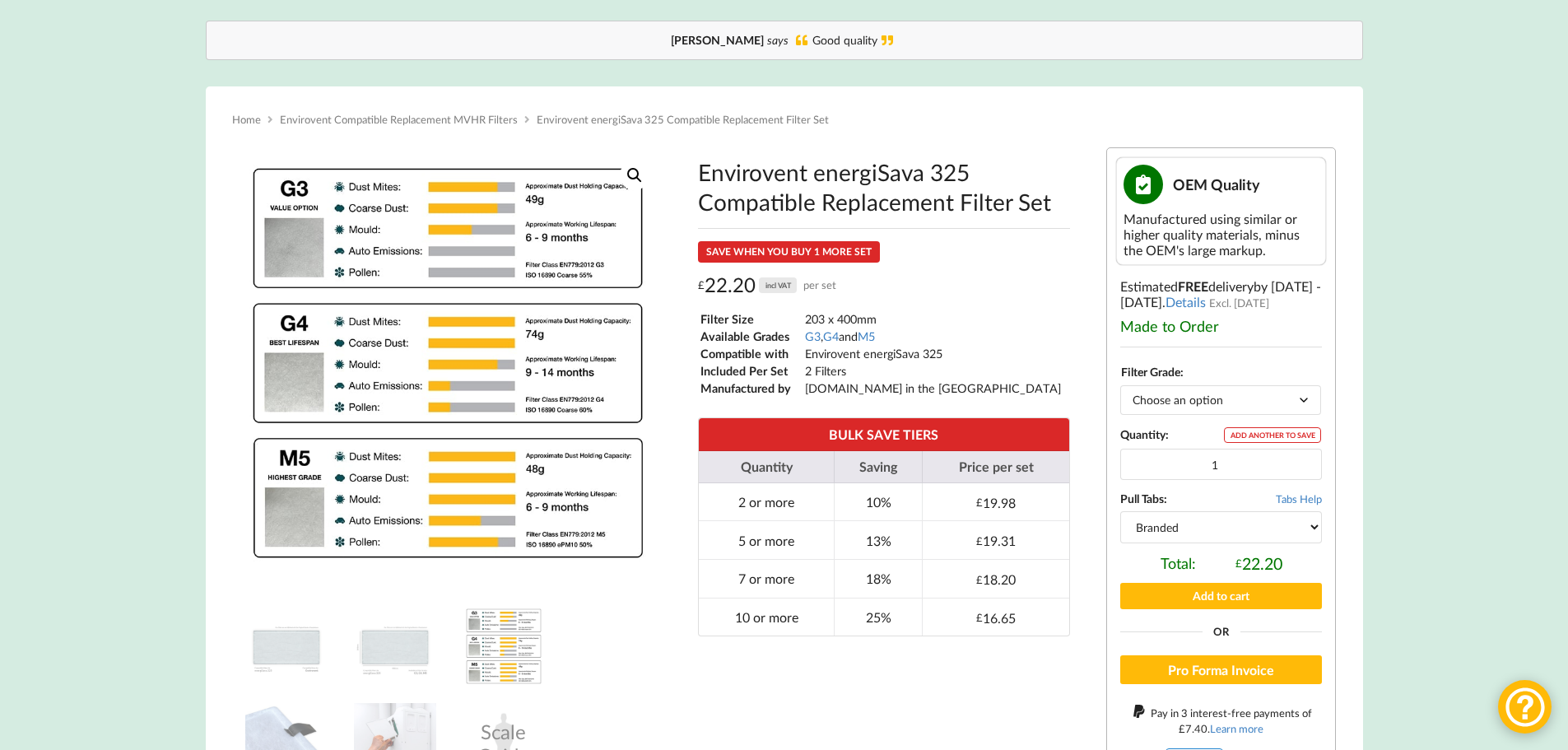
click at [1212, 407] on select "Choose an option G3 G4 M5" at bounding box center [1220, 400] width 201 height 29
click at [1120, 386] on select "Choose an option G3 G4 M5" at bounding box center [1220, 400] width 201 height 29
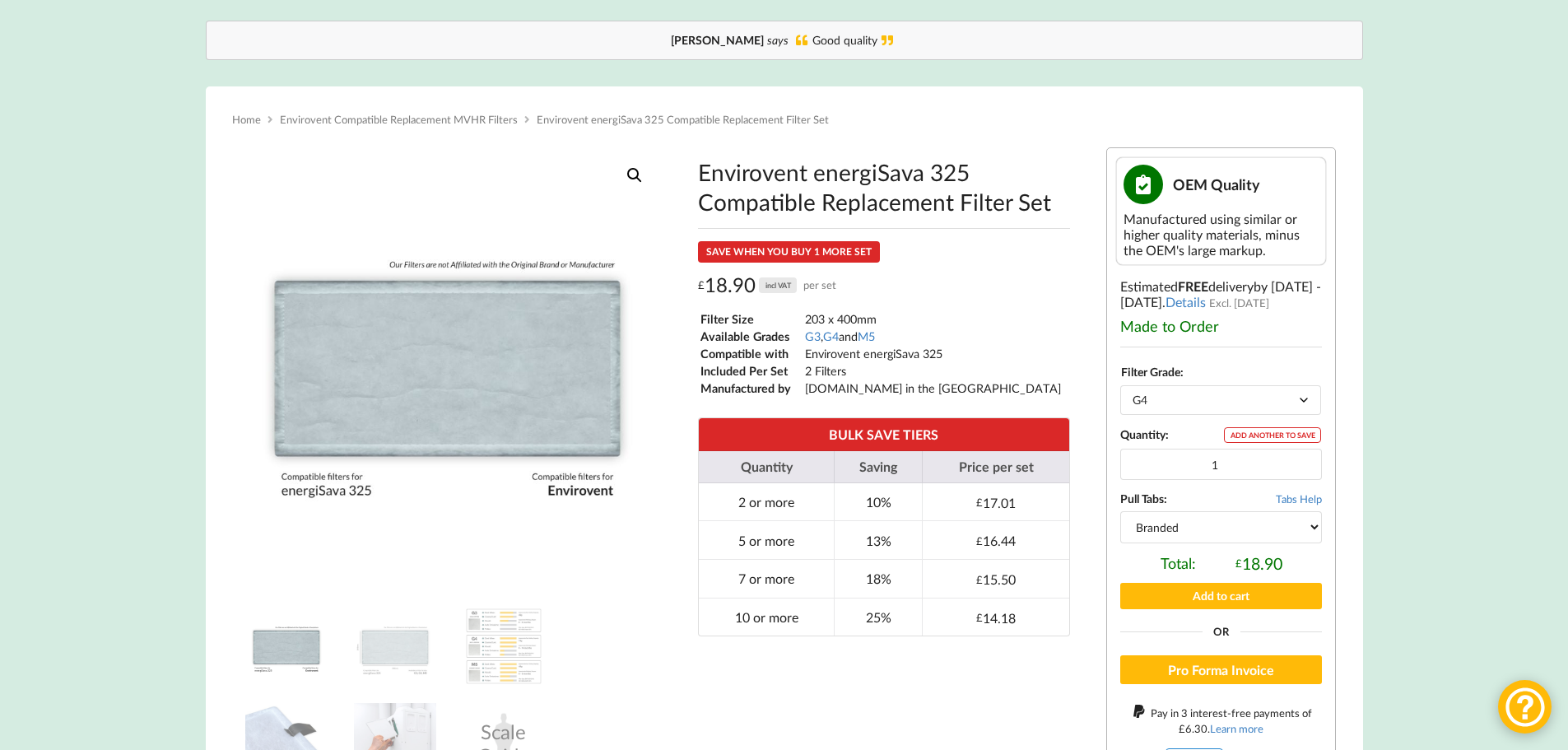
click at [1189, 403] on select "Choose an option G3 G4 M5" at bounding box center [1220, 400] width 201 height 29
select select "M5"
click at [1120, 386] on select "Choose an option G3 G4 M5" at bounding box center [1220, 400] width 201 height 29
click at [1163, 395] on select "Choose an option G3 G4 M5" at bounding box center [1220, 400] width 201 height 29
click at [1120, 386] on select "Choose an option G3 G4 M5" at bounding box center [1220, 400] width 201 height 29
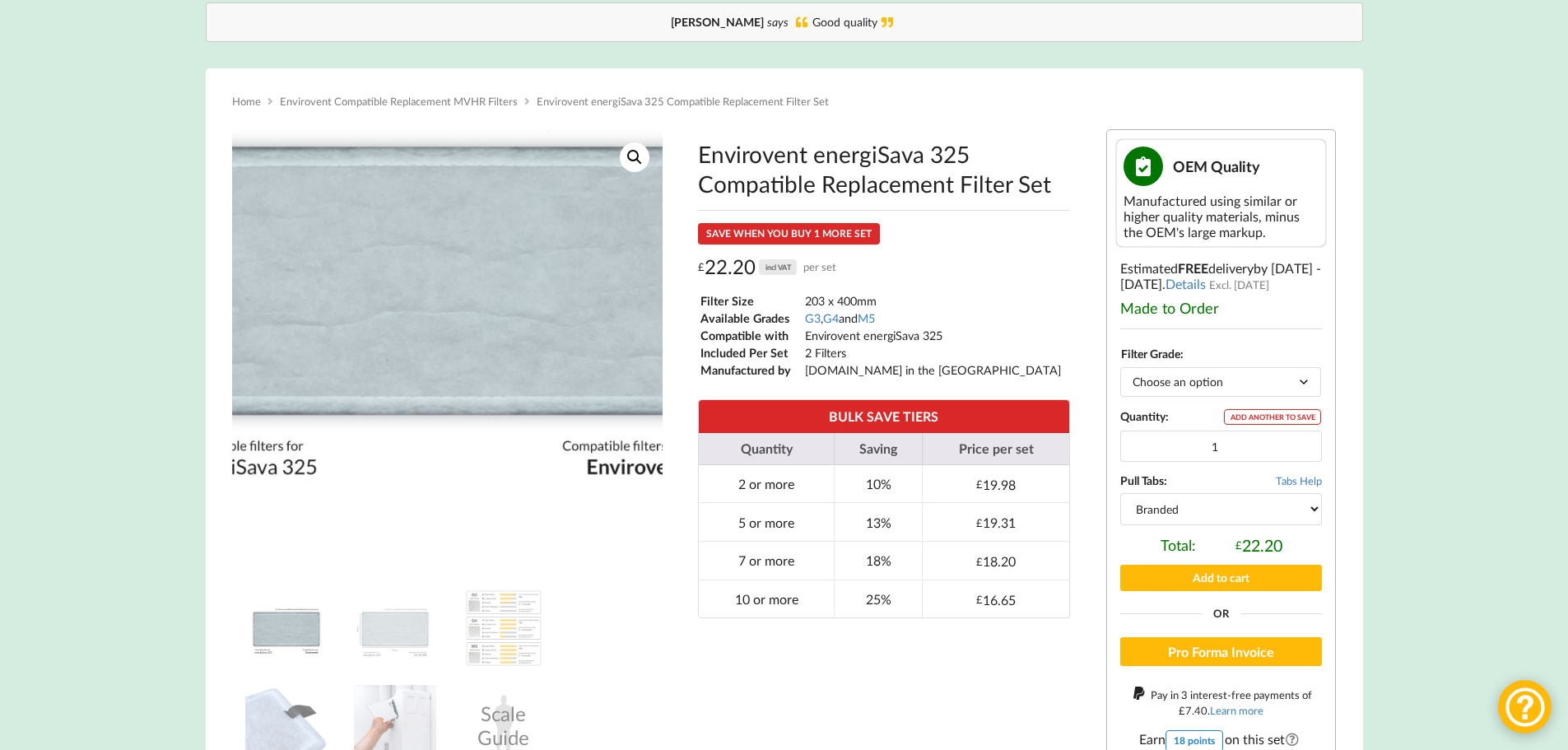
scroll to position [412, 0]
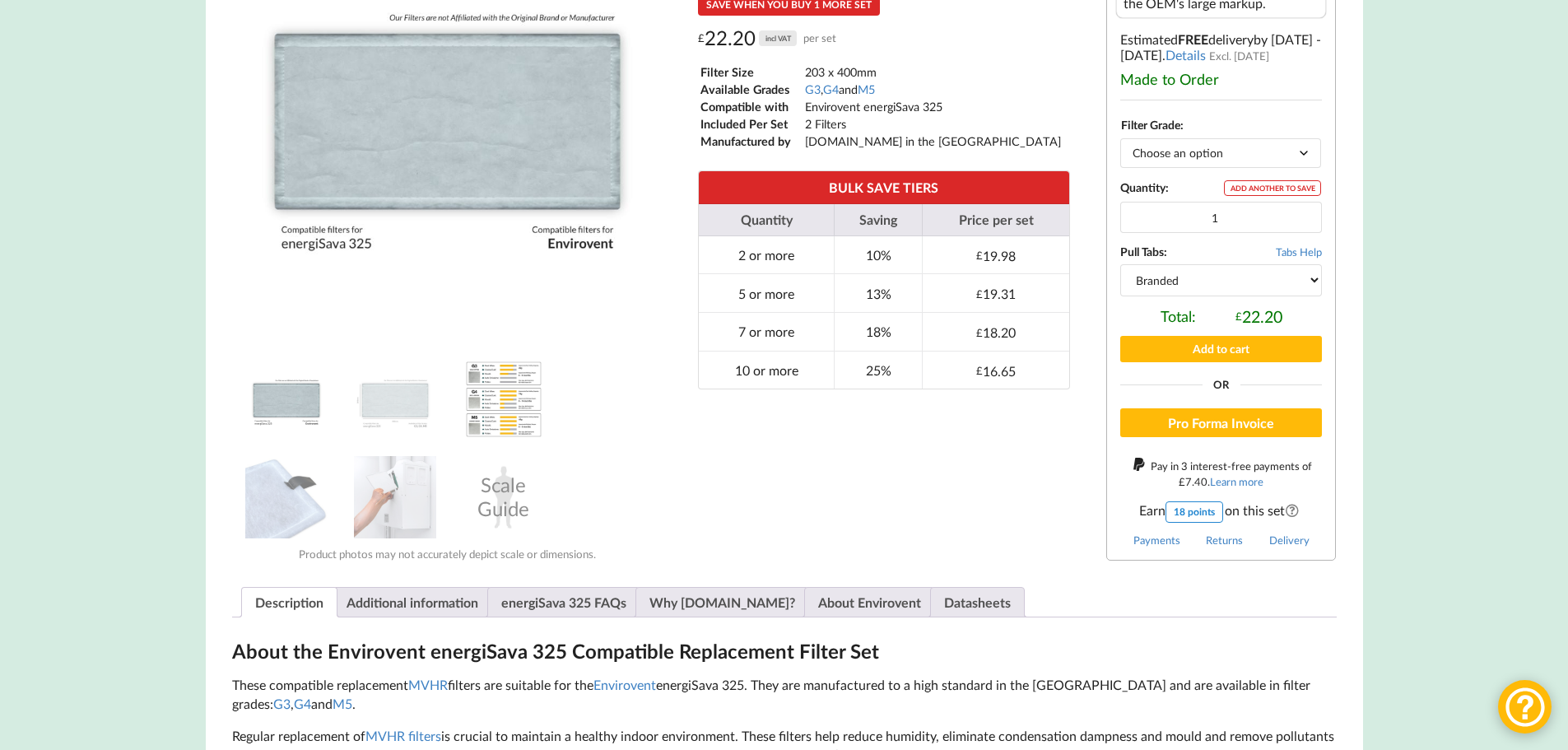
click at [500, 419] on img at bounding box center [504, 400] width 82 height 82
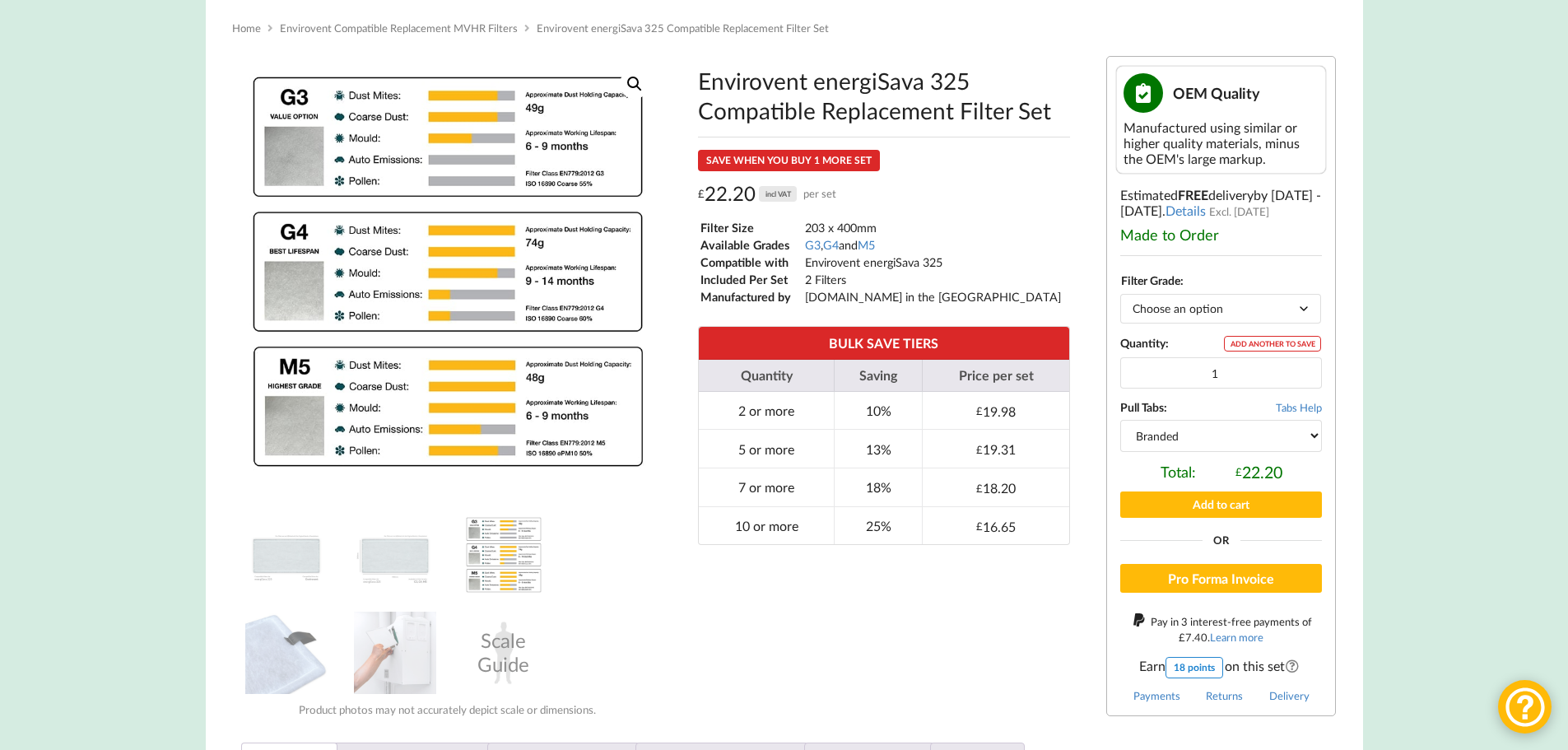
scroll to position [247, 0]
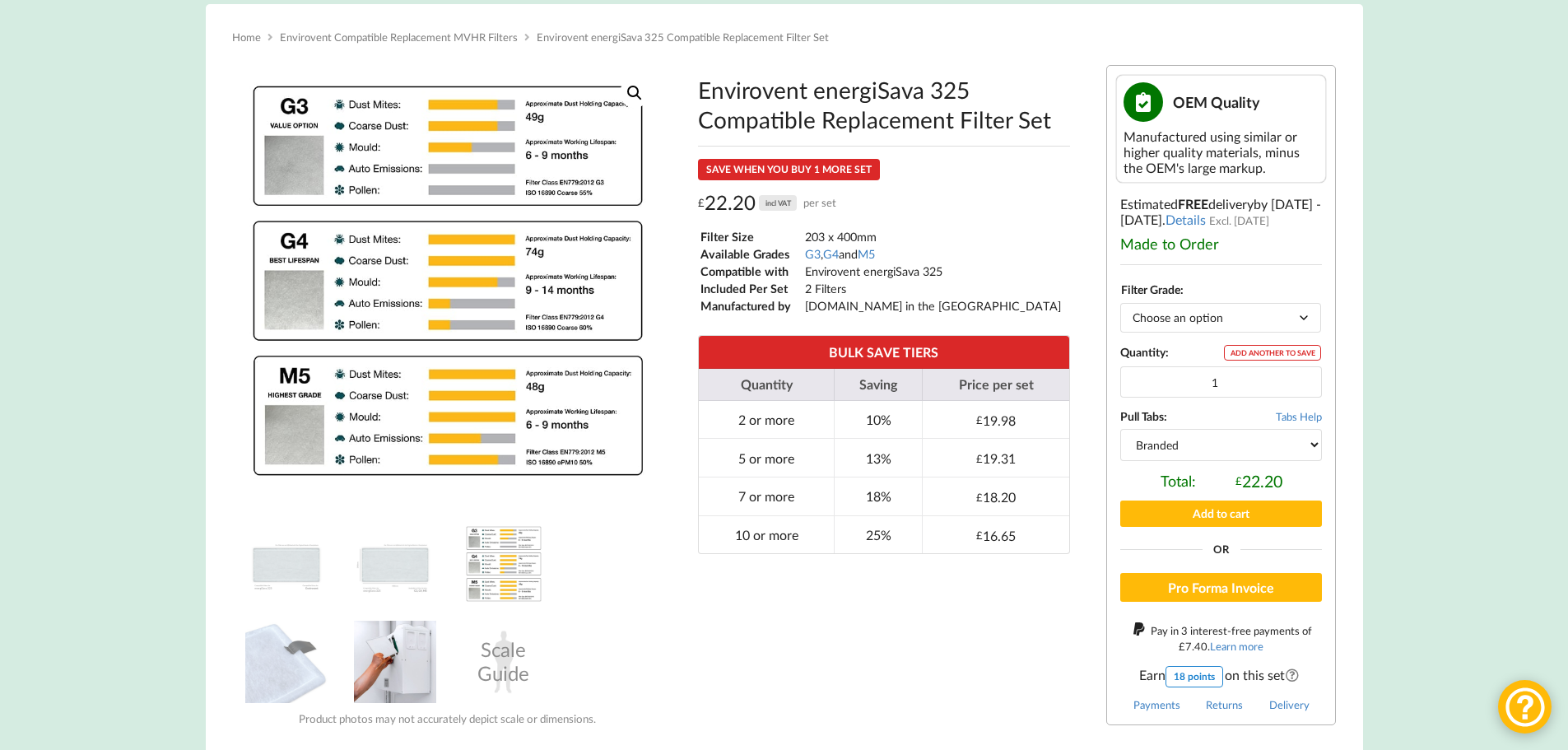
click at [416, 659] on img at bounding box center [395, 662] width 82 height 82
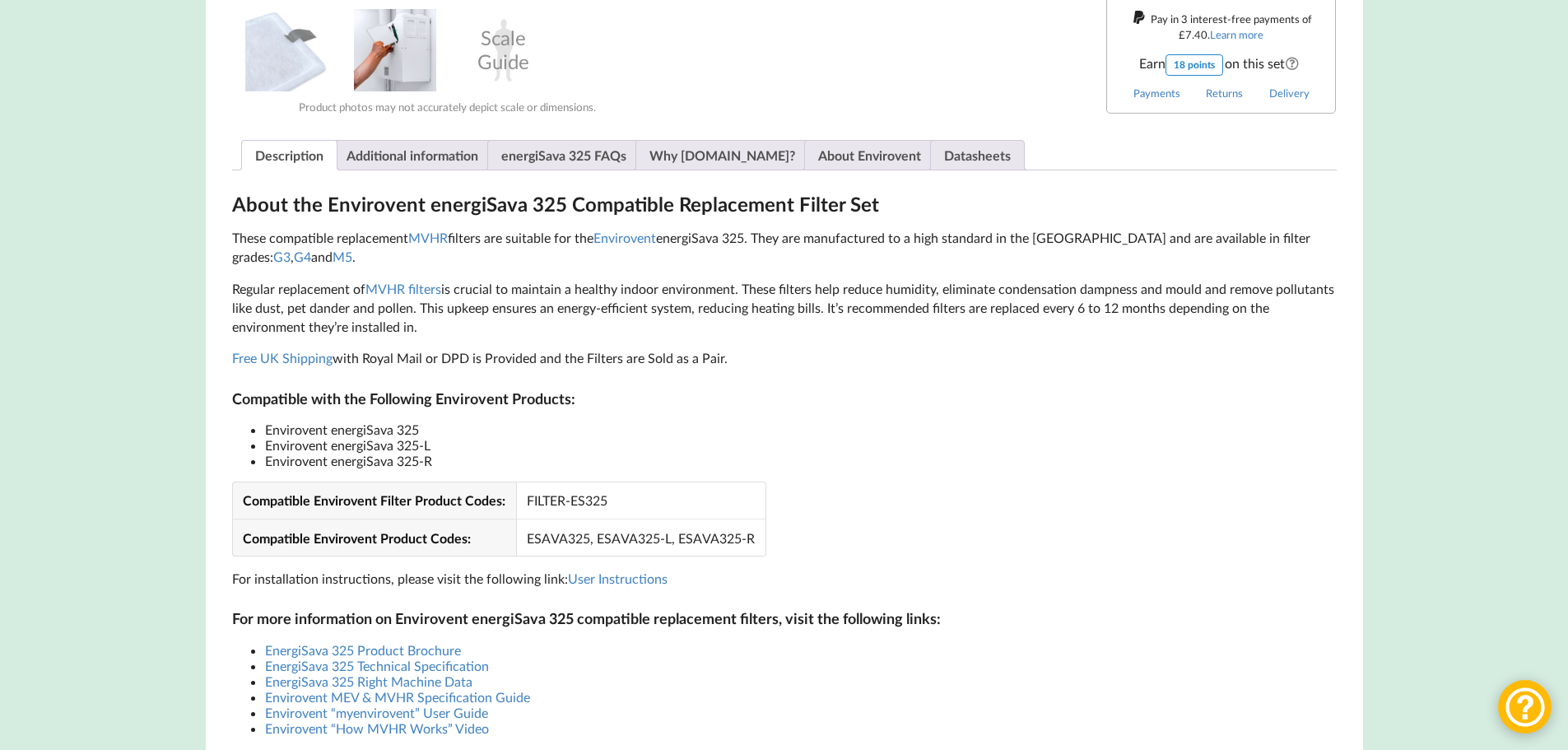
scroll to position [905, 0]
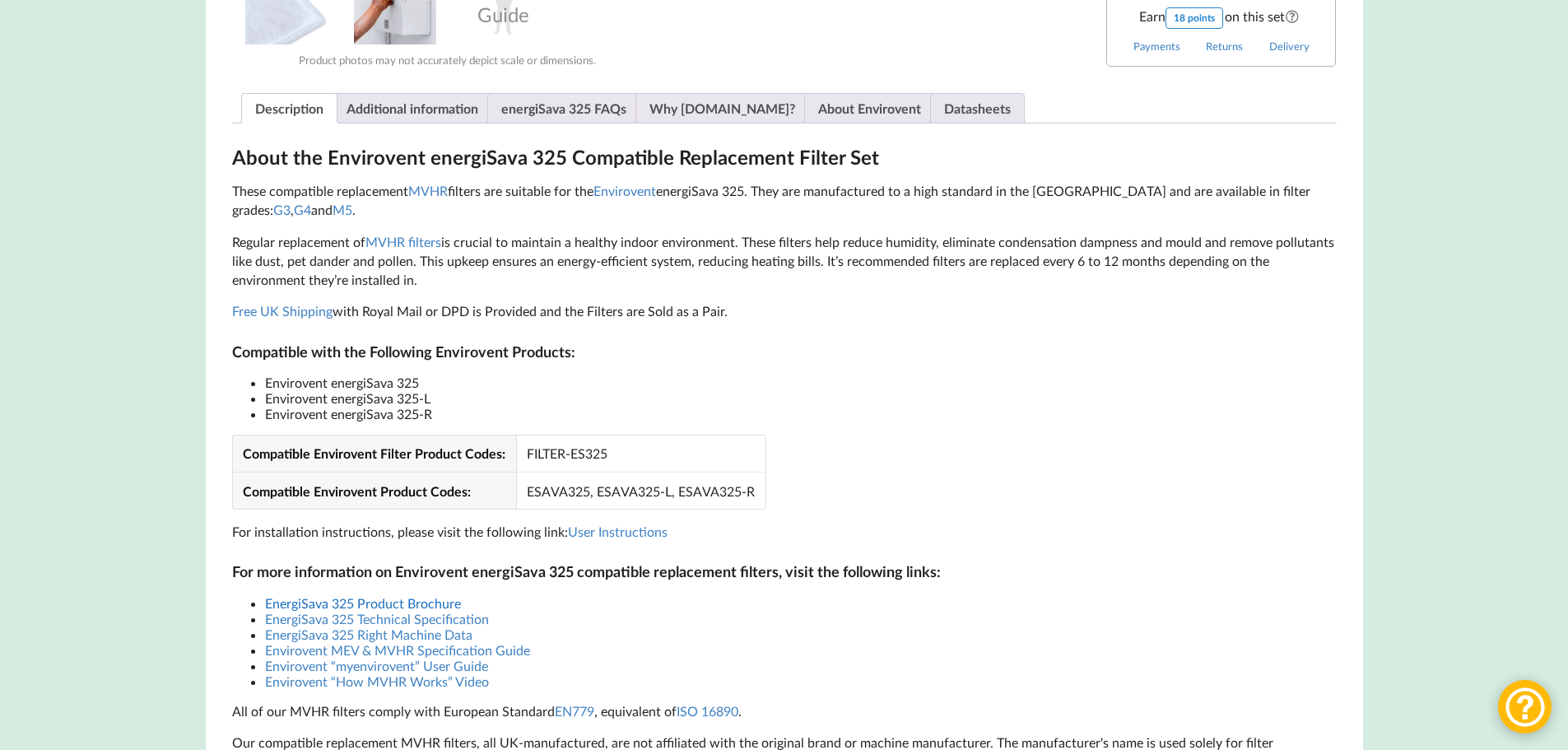
click at [429, 605] on link "EnergiSava 325 Product Brochure" at bounding box center [363, 603] width 196 height 16
